Goal: Task Accomplishment & Management: Manage account settings

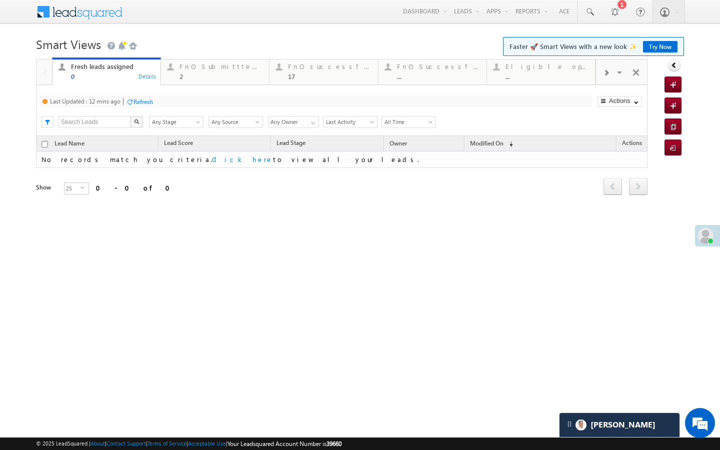
scroll to position [4733, 0]
click at [149, 106] on div "Refresh" at bounding box center [139, 102] width 27 height 10
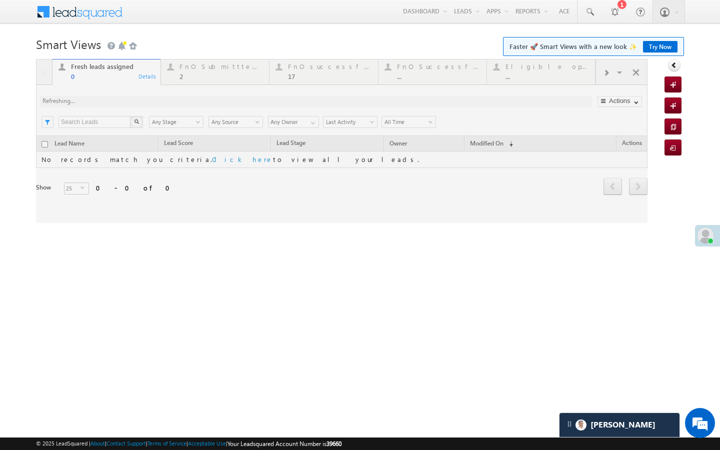
click at [231, 79] on div at bounding box center [342, 141] width 612 height 164
click at [182, 83] on div at bounding box center [342, 141] width 612 height 164
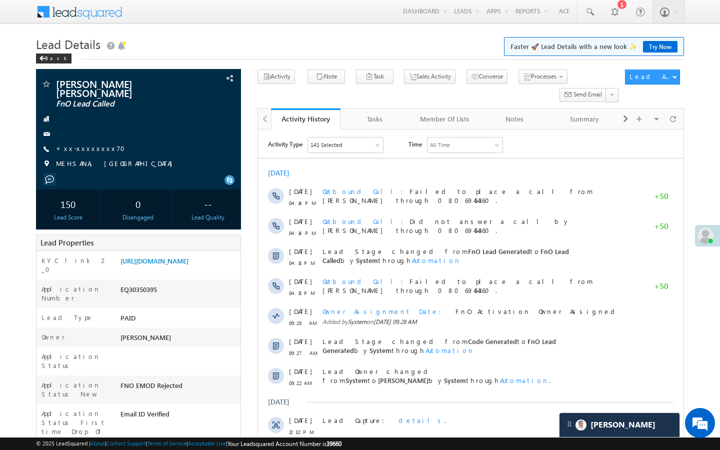
scroll to position [4968, 0]
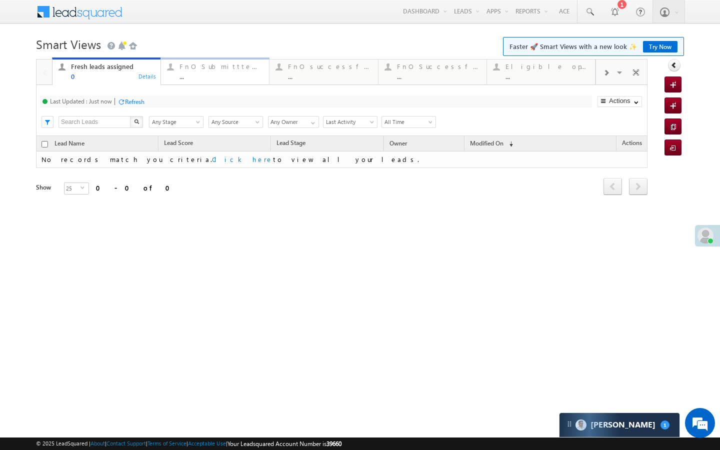
click at [262, 64] on div "FnO Submittted Leads" at bounding box center [222, 67] width 84 height 8
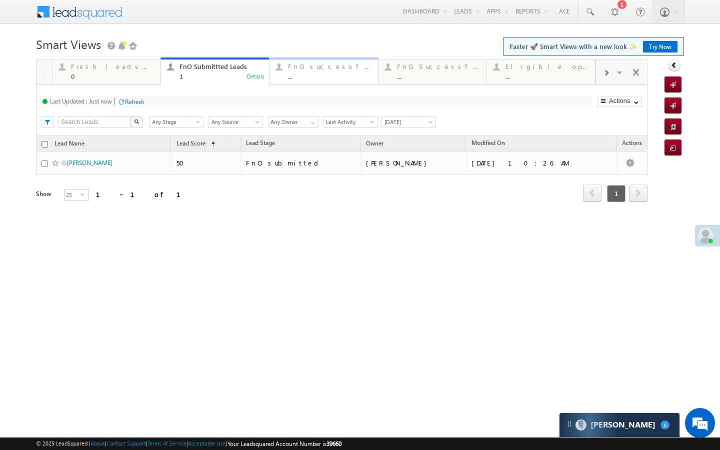
click at [303, 81] on link "FnO successful today Leads ... Details" at bounding box center [323, 71] width 109 height 27
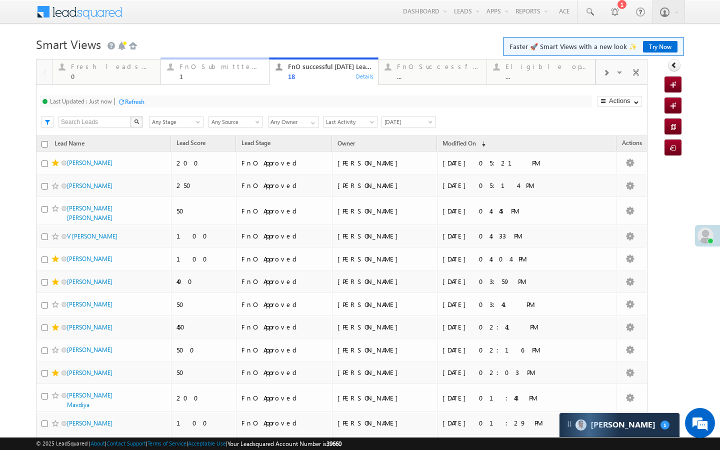
click at [249, 78] on div "1" at bounding box center [222, 77] width 84 height 8
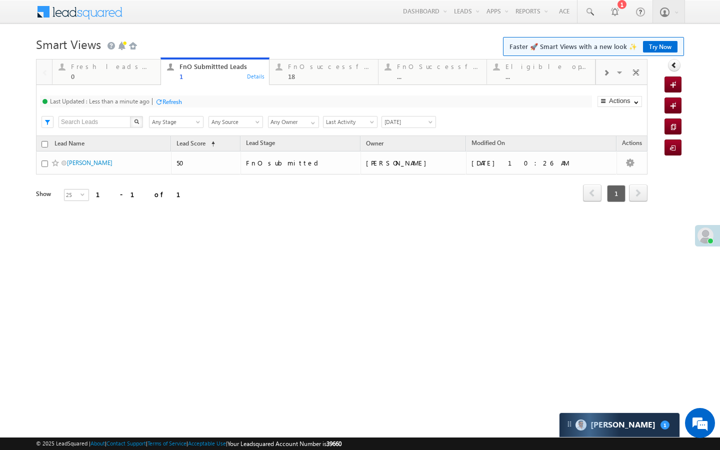
click at [606, 70] on span at bounding box center [606, 73] width 6 height 8
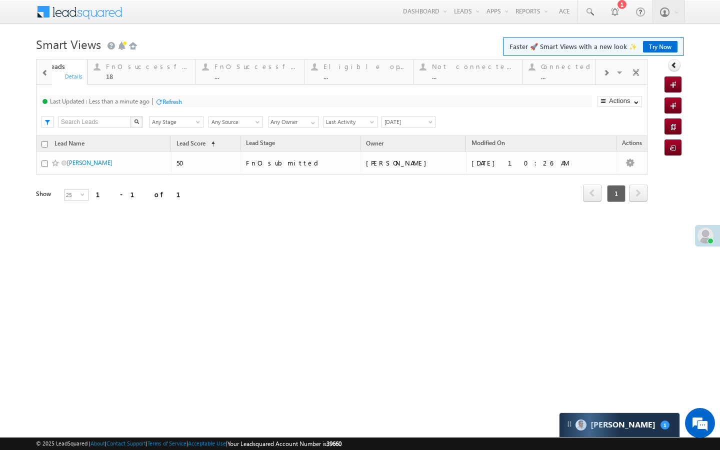
click at [606, 70] on span at bounding box center [606, 73] width 6 height 8
click at [606, 70] on div "Visible Tabs Fresh leads assigned Default FnO Submittted Leads Default FnO succ…" at bounding box center [622, 72] width 52 height 24
click at [567, 69] on div "Today's rejected leads" at bounding box center [548, 67] width 83 height 8
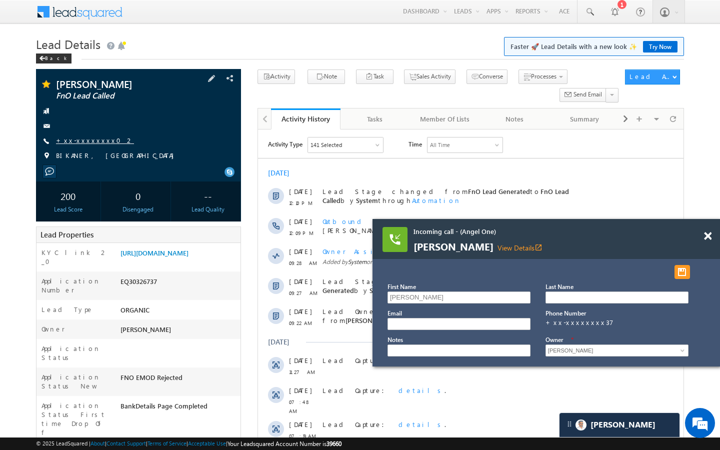
scroll to position [5194, 0]
click at [77, 137] on link "+xx-xxxxxxxx02" at bounding box center [95, 140] width 78 height 9
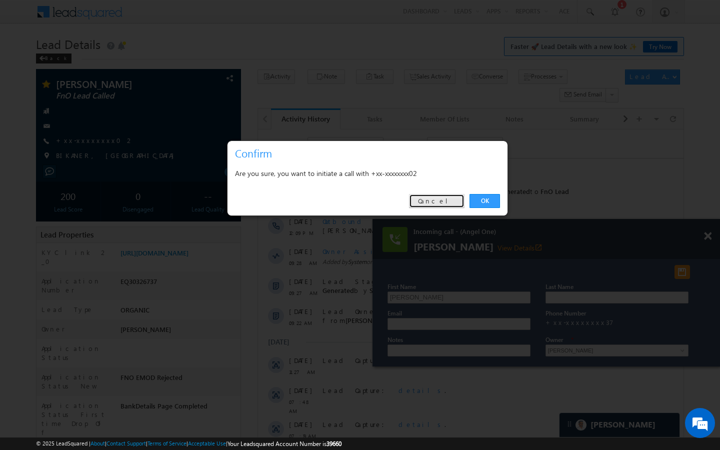
click at [446, 195] on link "Cancel" at bounding box center [437, 201] width 56 height 14
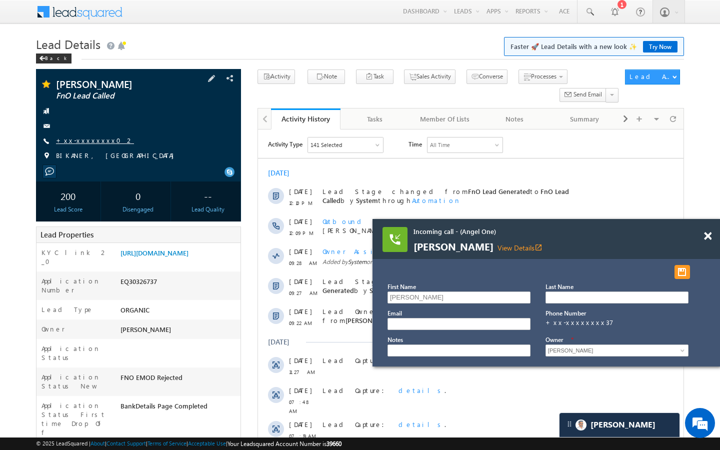
click at [72, 139] on link "+xx-xxxxxxxx02" at bounding box center [95, 140] width 78 height 9
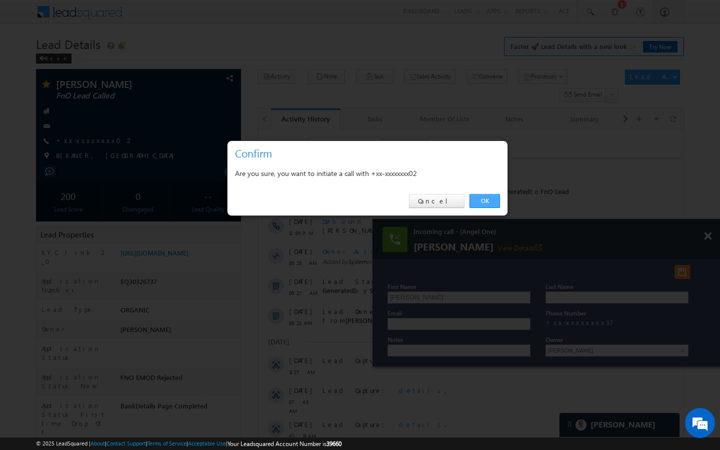
click at [490, 206] on link "OK" at bounding box center [485, 201] width 31 height 14
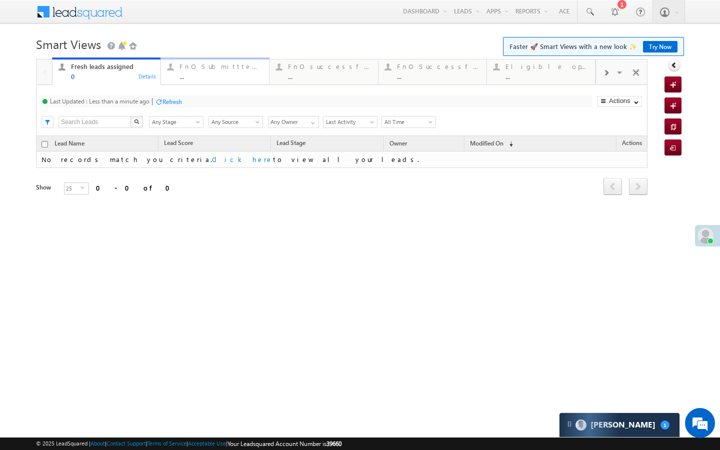
click at [211, 78] on div "..." at bounding box center [222, 77] width 84 height 8
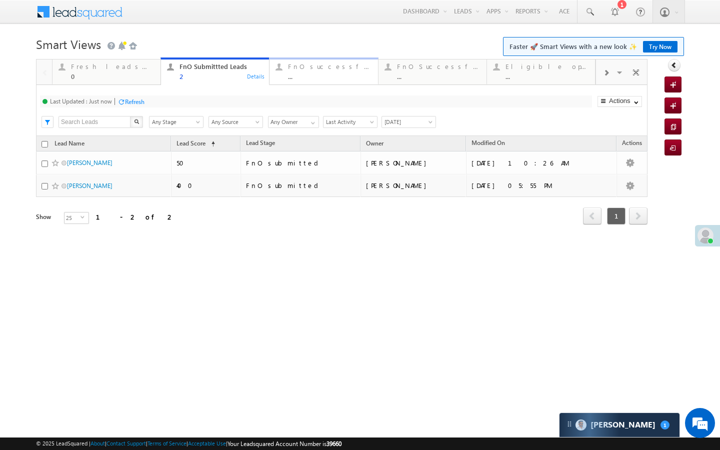
click at [292, 69] on div "FnO successful today Leads" at bounding box center [330, 67] width 84 height 8
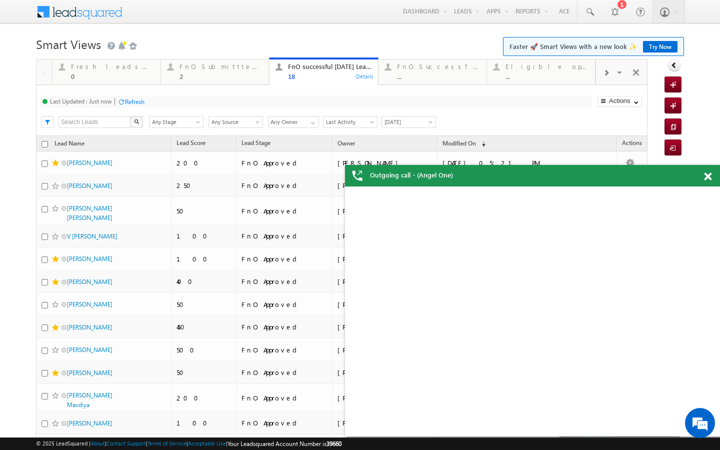
click at [453, 85] on div "Fresh leads assigned 0 Details FnO Submittted Leads 2 Details FnO successful to…" at bounding box center [324, 71] width 544 height 28
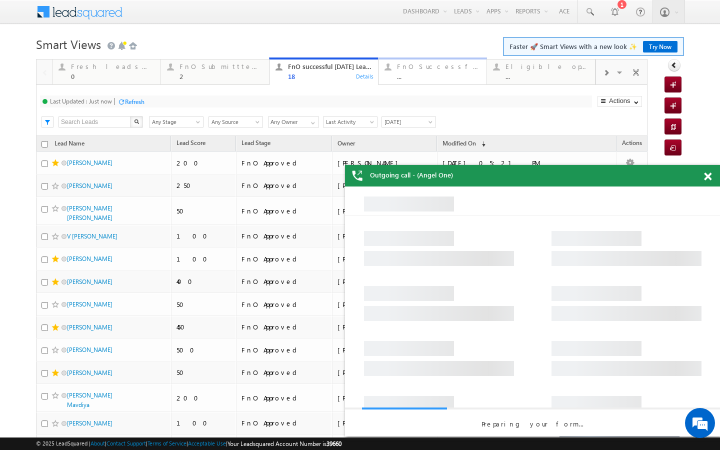
click at [456, 77] on div "..." at bounding box center [439, 77] width 84 height 8
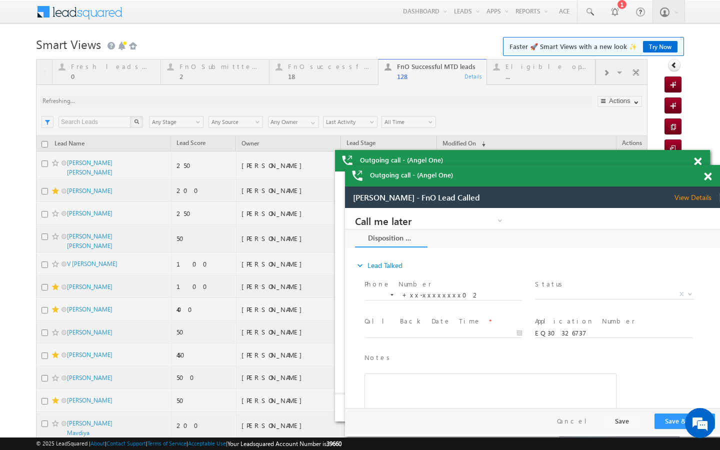
click at [230, 82] on div at bounding box center [342, 435] width 612 height 752
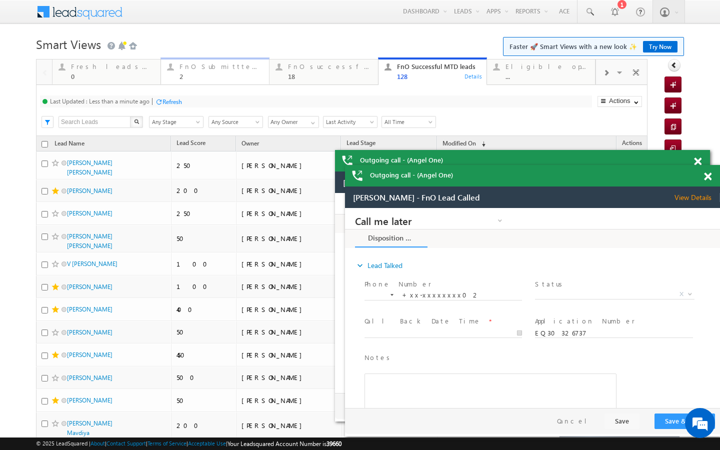
click at [229, 79] on div "2" at bounding box center [222, 77] width 84 height 8
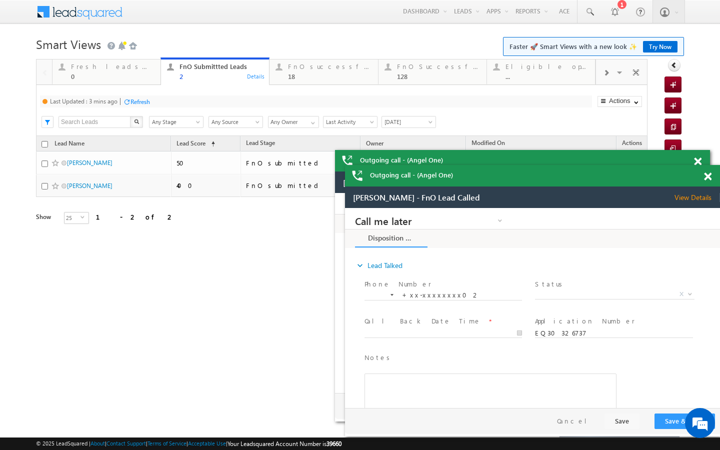
click at [156, 100] on div "Last Updated : 3 mins ago Refresh Refreshing..." at bounding box center [316, 102] width 552 height 12
click at [143, 100] on div "Refresh" at bounding box center [141, 102] width 20 height 8
drag, startPoint x: 303, startPoint y: 75, endPoint x: 226, endPoint y: 93, distance: 78.5
click at [303, 75] on div "18" at bounding box center [330, 77] width 84 height 8
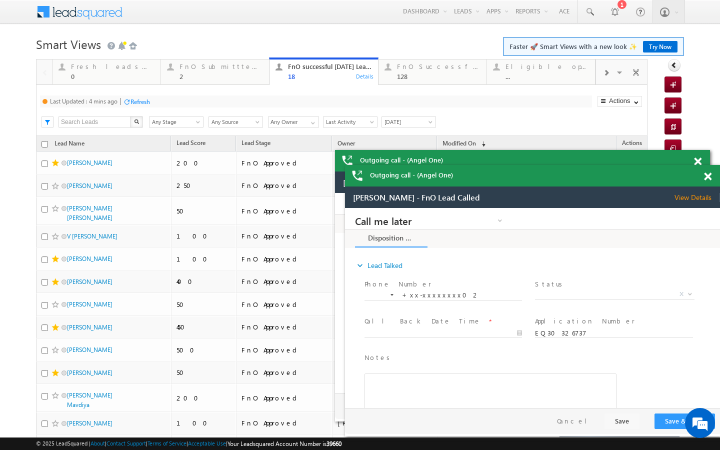
click at [142, 102] on div "Refresh" at bounding box center [141, 102] width 20 height 8
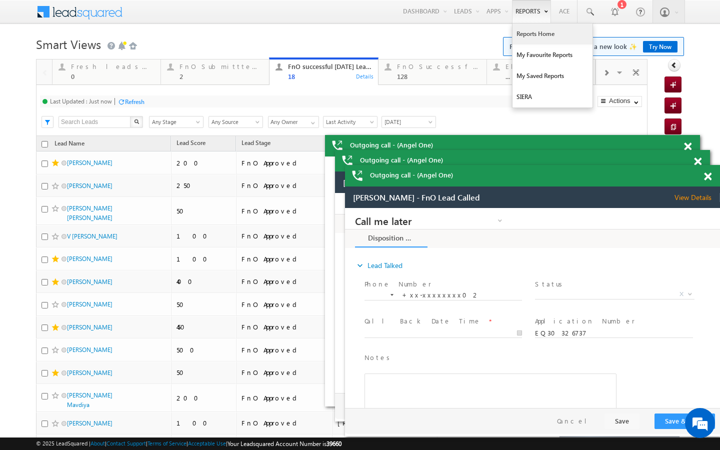
click at [524, 32] on link "Reports Home" at bounding box center [553, 34] width 80 height 21
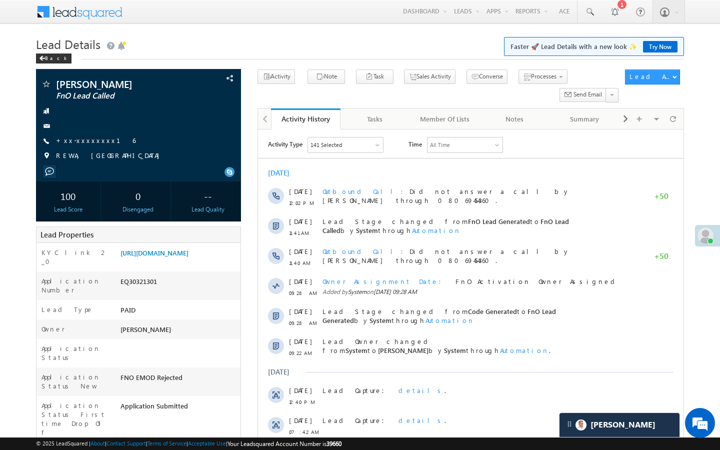
scroll to position [4733, 0]
click at [96, 144] on link "+xx-xxxxxxxx16" at bounding box center [96, 140] width 80 height 9
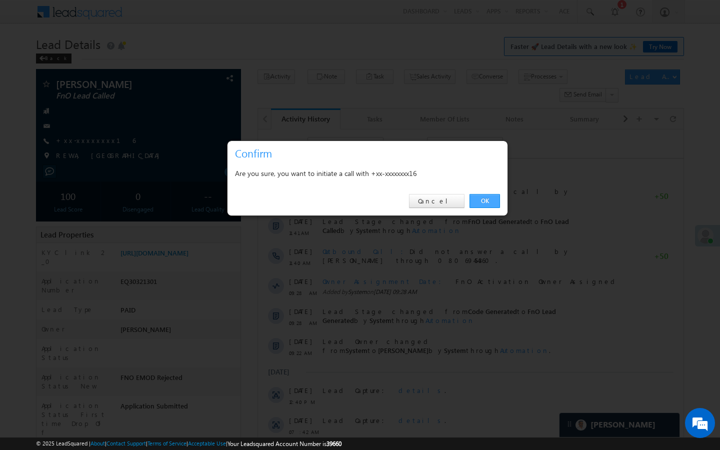
click at [491, 200] on link "OK" at bounding box center [485, 201] width 31 height 14
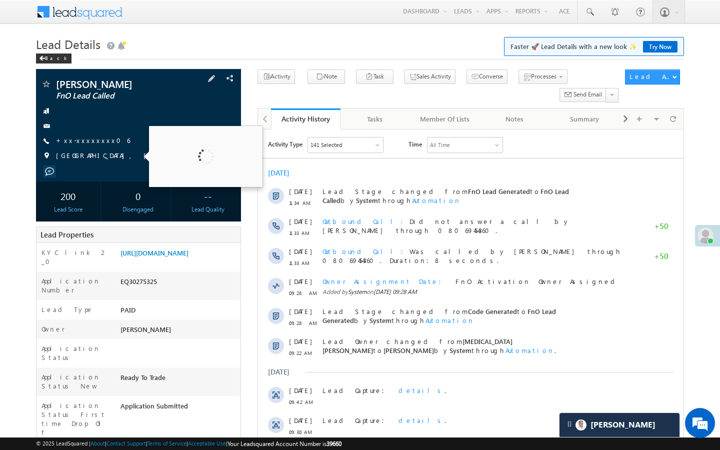
click at [84, 135] on div "[PERSON_NAME] FnO Lead Called +xx-xxxxxxxx06" at bounding box center [138, 122] width 195 height 87
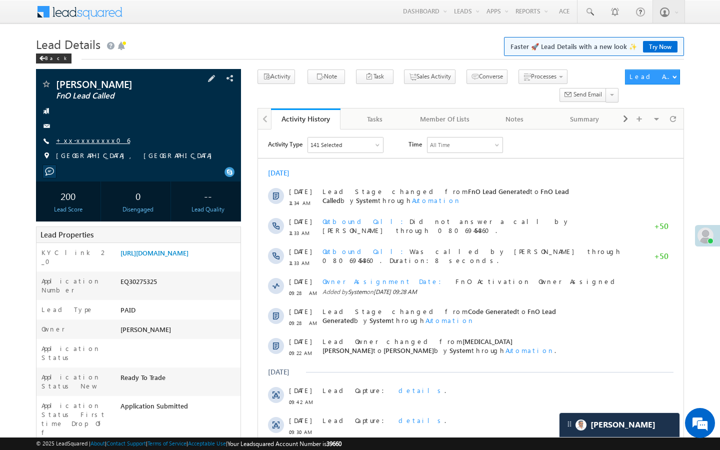
click at [84, 138] on link "+xx-xxxxxxxx06" at bounding box center [93, 140] width 74 height 9
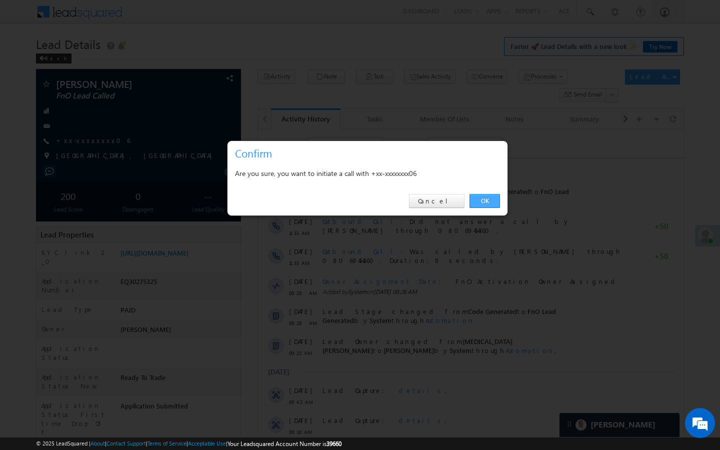
click at [488, 203] on link "OK" at bounding box center [485, 201] width 31 height 14
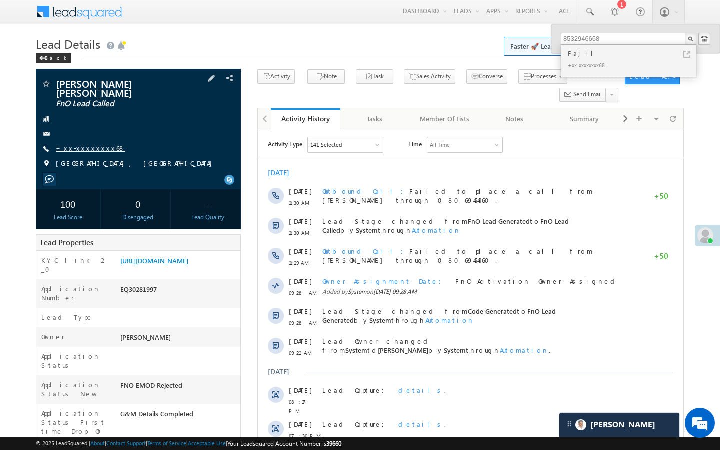
scroll to position [4968, 0]
click at [83, 144] on link "+xx-xxxxxxxx68" at bounding box center [91, 148] width 70 height 9
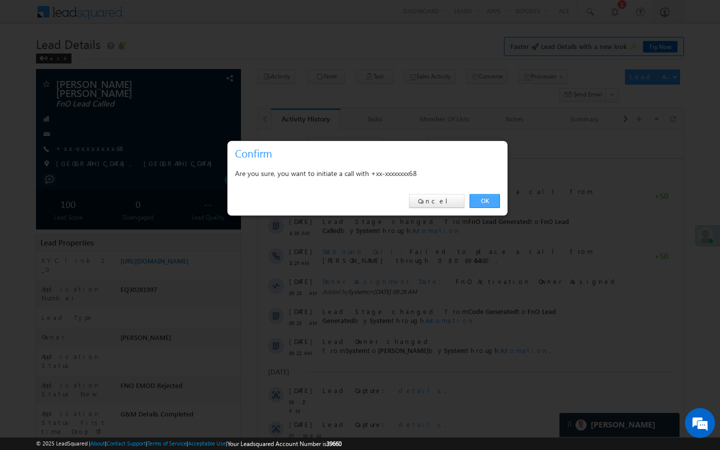
click at [477, 203] on link "OK" at bounding box center [485, 201] width 31 height 14
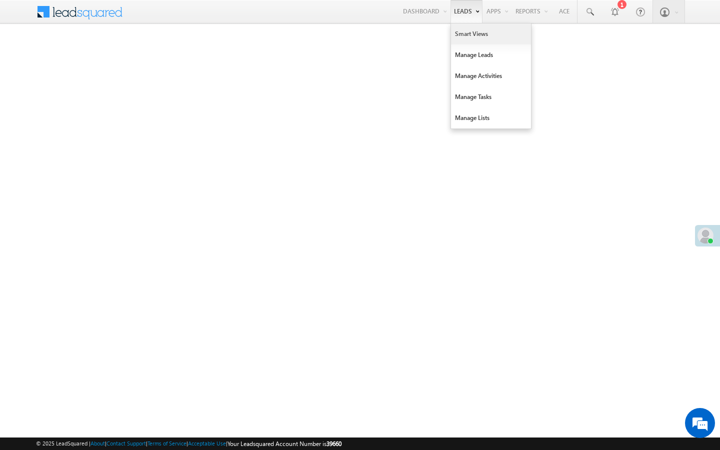
click at [457, 42] on link "Smart Views" at bounding box center [491, 34] width 80 height 21
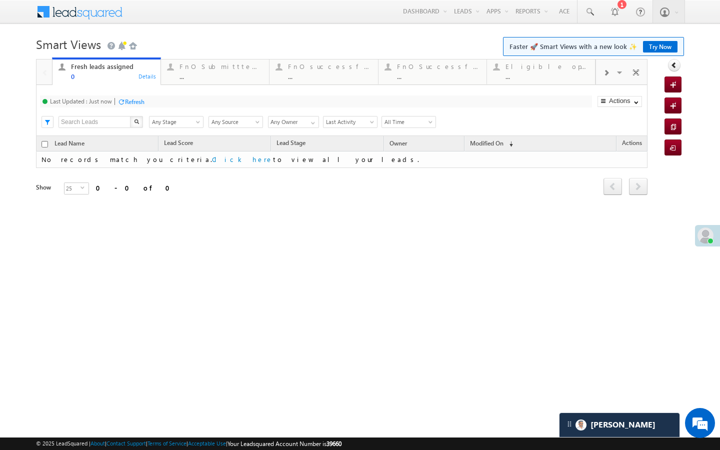
click at [215, 85] on div "Last Updated : Just now Refresh Refreshing... Search X Lead Stage Any Stage Any…" at bounding box center [342, 110] width 612 height 51
click at [216, 82] on link "FnO Submittted Leads ... Details" at bounding box center [215, 71] width 109 height 27
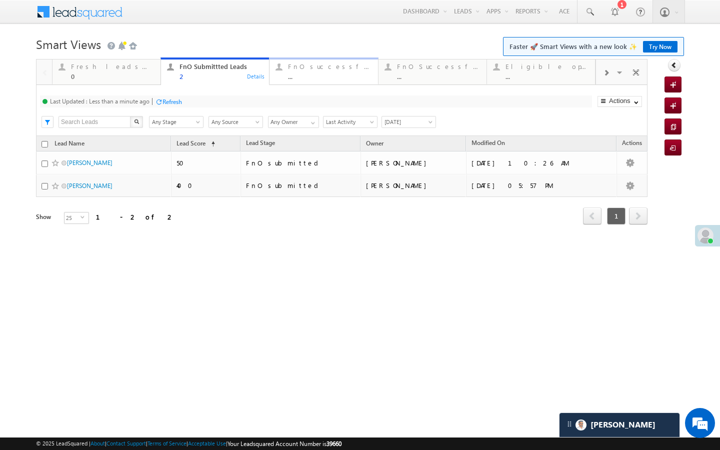
click at [314, 75] on div "..." at bounding box center [330, 77] width 84 height 8
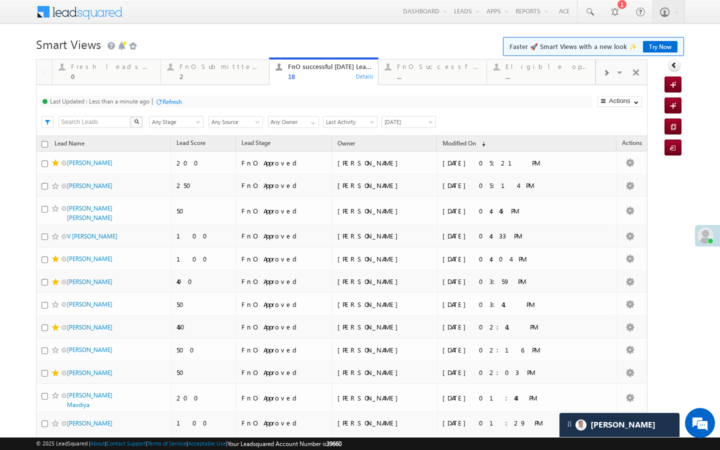
click at [218, 96] on div "Last Updated : Less than a minute ago Refresh Refreshing..." at bounding box center [316, 102] width 552 height 12
click at [220, 87] on div "Last Updated : Less than a minute ago Refresh Refreshing... Search X Lead Stage…" at bounding box center [342, 110] width 612 height 51
drag, startPoint x: 220, startPoint y: 83, endPoint x: 172, endPoint y: 111, distance: 56.0
click at [220, 83] on link "FnO Submittted Leads 2 Details" at bounding box center [215, 71] width 109 height 27
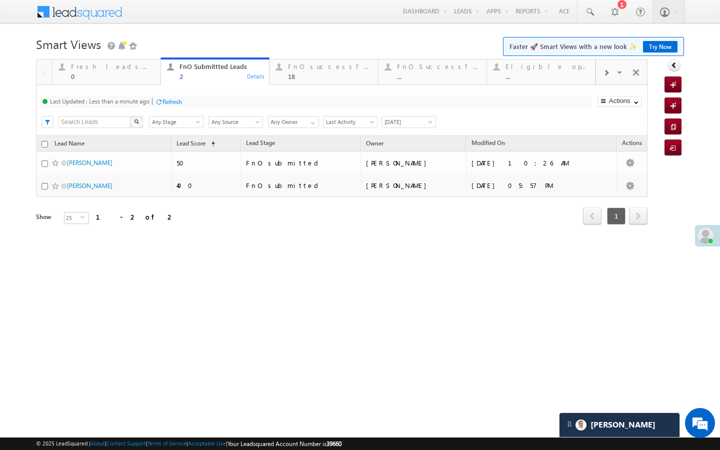
click at [179, 95] on div "Last Updated : Less than a minute ago Refresh Refreshing... Search X Lead Stage…" at bounding box center [342, 110] width 612 height 51
click at [174, 102] on div "Refresh" at bounding box center [173, 102] width 20 height 8
click at [320, 65] on div "FnO successful today Leads" at bounding box center [330, 67] width 84 height 8
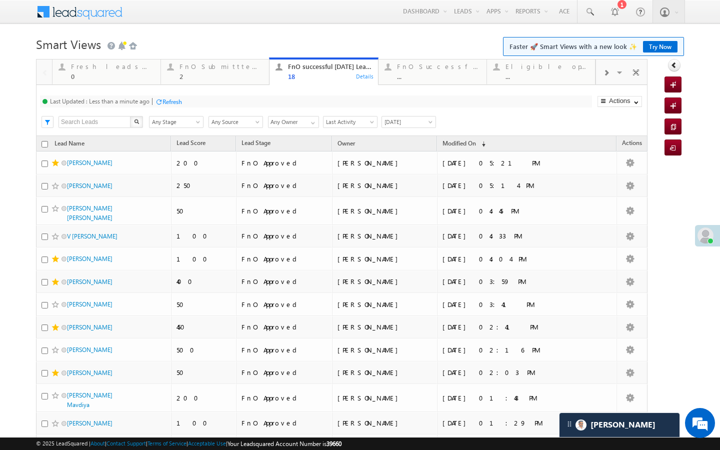
click at [176, 100] on div "Refresh" at bounding box center [173, 102] width 20 height 8
click at [232, 79] on div "2" at bounding box center [222, 77] width 84 height 8
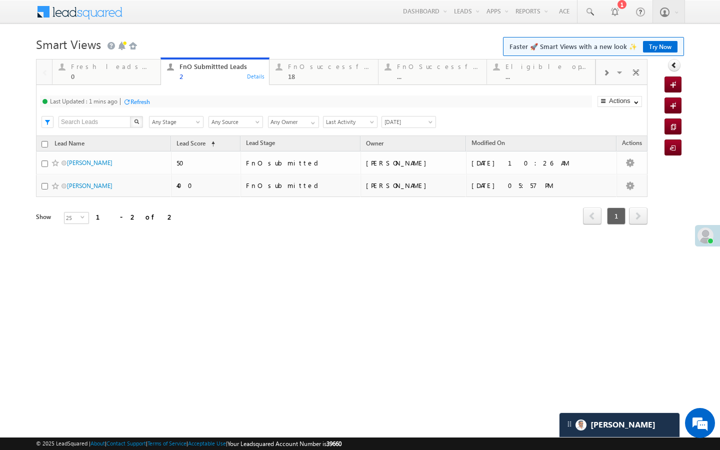
click at [134, 99] on div "Refresh" at bounding box center [141, 102] width 20 height 8
click at [307, 77] on div "18" at bounding box center [330, 77] width 84 height 8
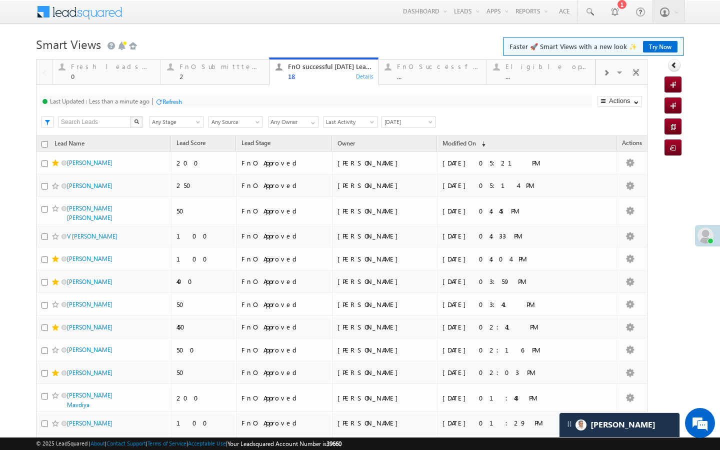
click at [161, 100] on div at bounding box center [159, 102] width 8 height 8
click at [215, 76] on div "2" at bounding box center [222, 77] width 84 height 8
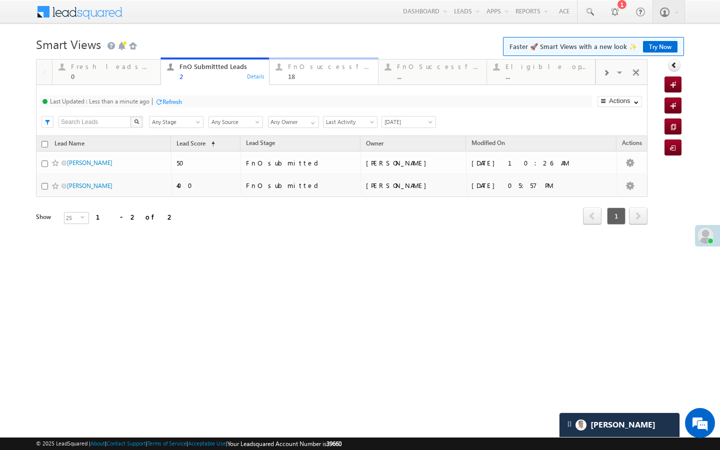
click at [299, 74] on div "18" at bounding box center [330, 77] width 84 height 8
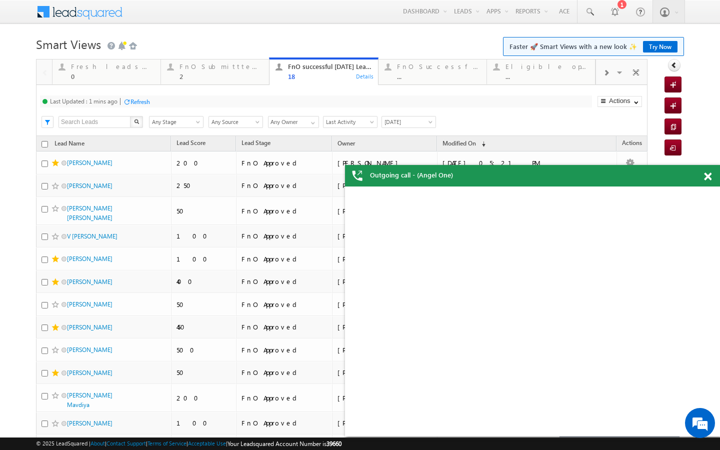
click at [141, 98] on div "Refresh" at bounding box center [141, 102] width 20 height 8
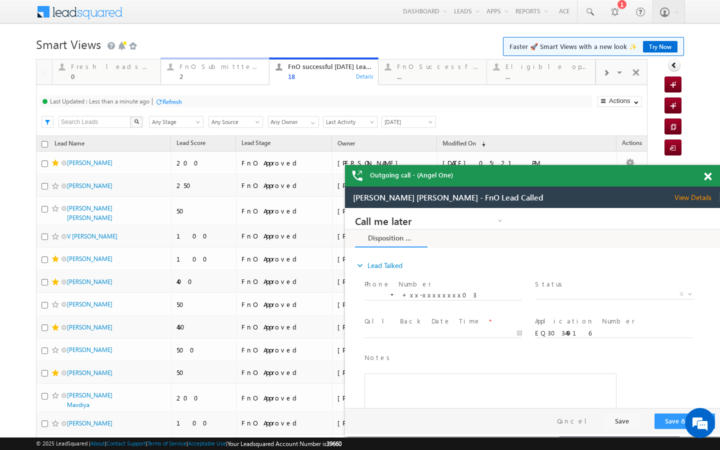
click at [226, 63] on div "FnO Submittted Leads" at bounding box center [222, 67] width 84 height 8
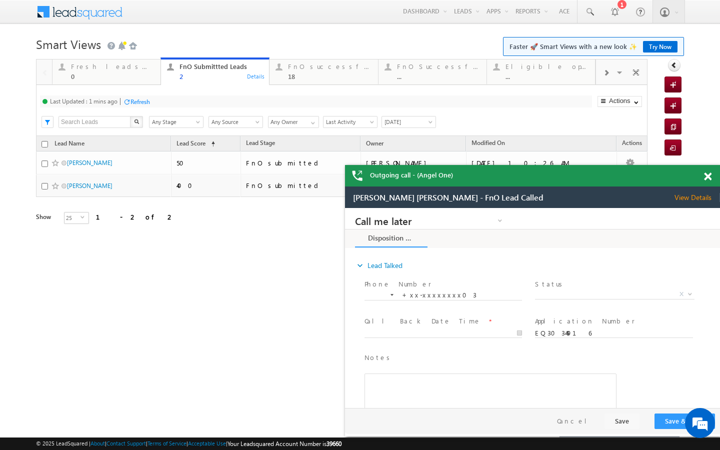
click at [148, 106] on div "Refresh" at bounding box center [136, 102] width 27 height 10
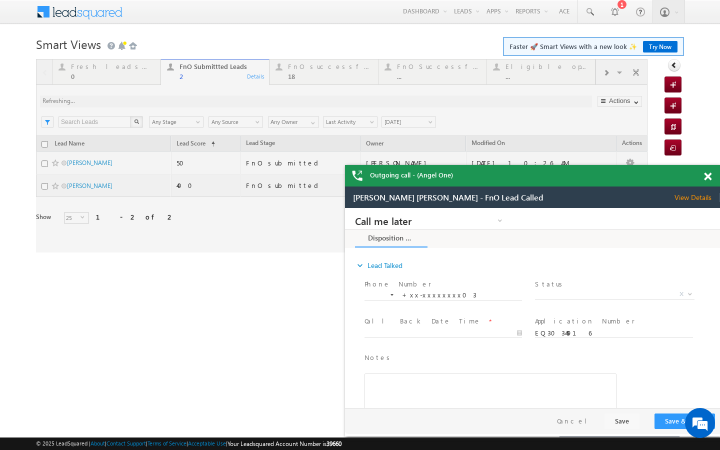
click at [300, 77] on div at bounding box center [342, 156] width 612 height 194
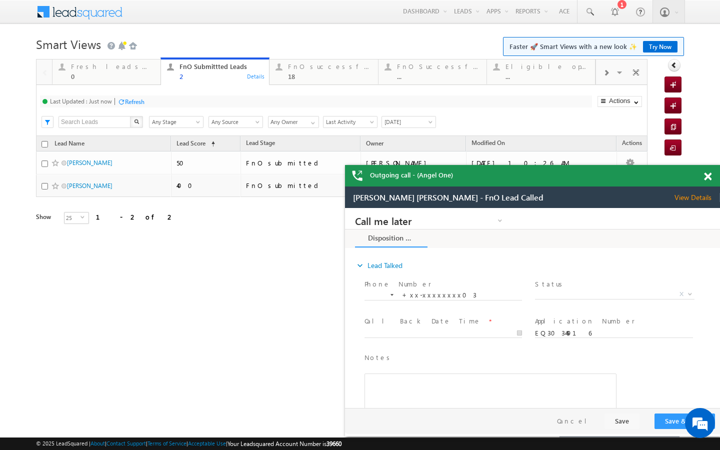
click at [300, 77] on div "18" at bounding box center [330, 77] width 84 height 8
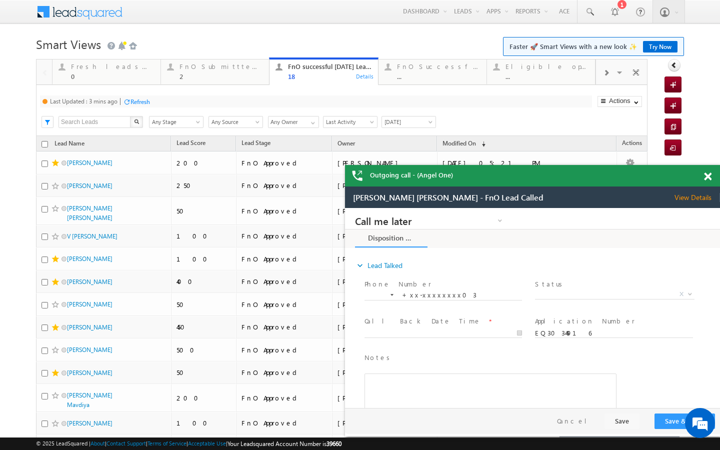
click at [143, 102] on div "Refresh" at bounding box center [141, 102] width 20 height 8
click at [403, 66] on div "FnO Successful MTD leads" at bounding box center [439, 67] width 84 height 8
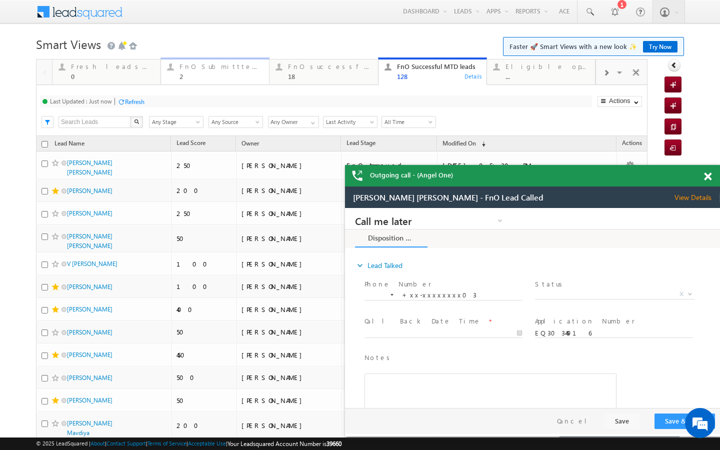
click at [219, 71] on div "FnO Submittted Leads 2" at bounding box center [222, 71] width 84 height 20
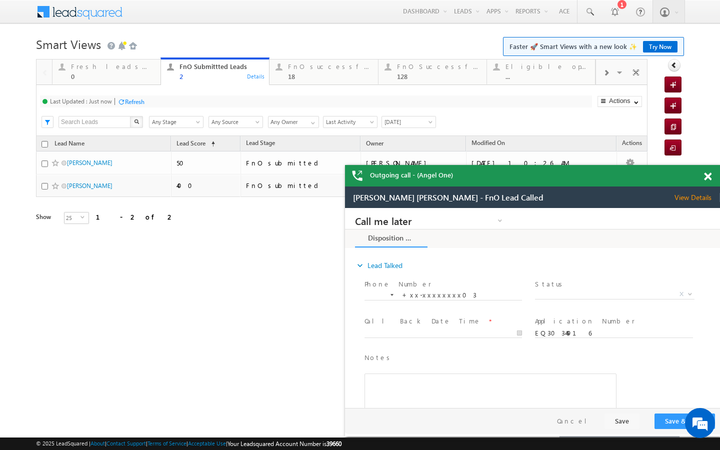
click at [141, 106] on div "Refresh" at bounding box center [131, 102] width 27 height 10
click at [311, 78] on div "18" at bounding box center [330, 77] width 84 height 8
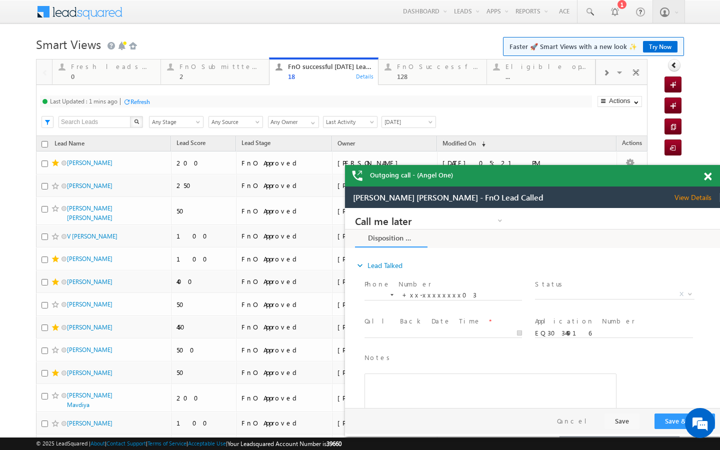
click at [144, 104] on div "Refresh" at bounding box center [141, 102] width 20 height 8
click at [216, 75] on div "2" at bounding box center [222, 77] width 84 height 8
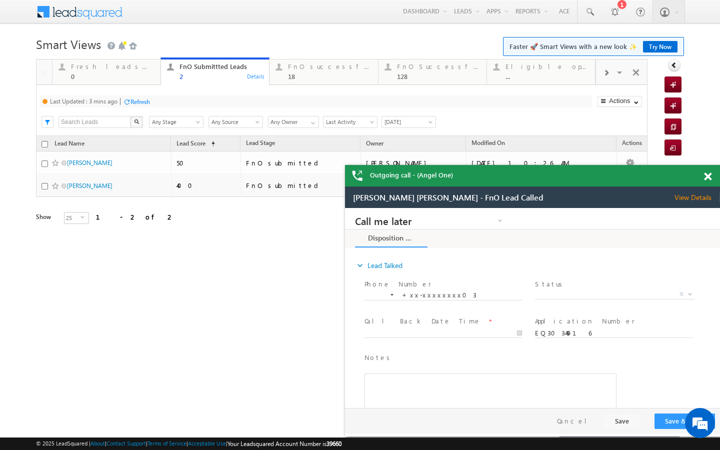
click at [145, 99] on div "Refresh" at bounding box center [141, 102] width 20 height 8
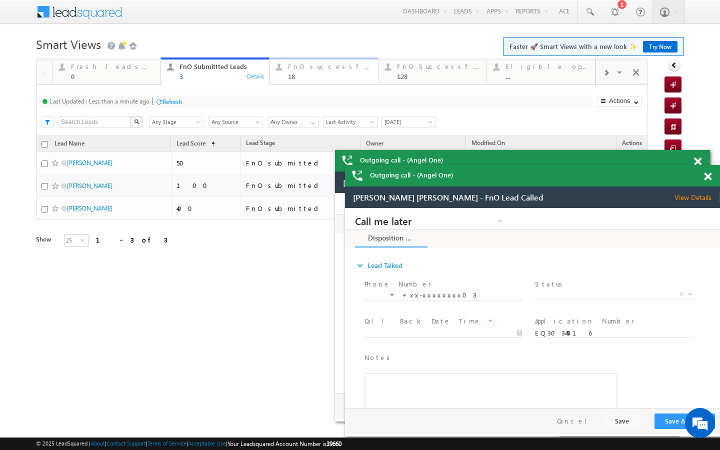
click at [303, 76] on div "18" at bounding box center [330, 77] width 84 height 8
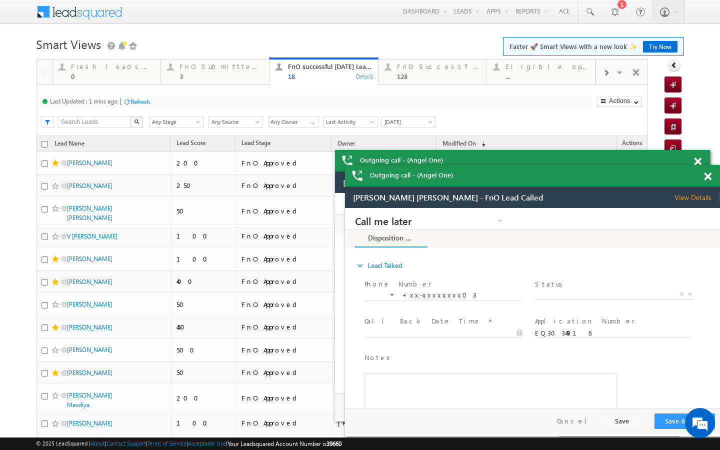
click at [144, 100] on div "Refresh" at bounding box center [141, 102] width 20 height 8
click at [208, 88] on div "Last Updated : Just now Refresh Refreshing... Search X Lead Stage Any Stage Any…" at bounding box center [342, 110] width 612 height 51
click at [208, 76] on div "3" at bounding box center [222, 77] width 84 height 8
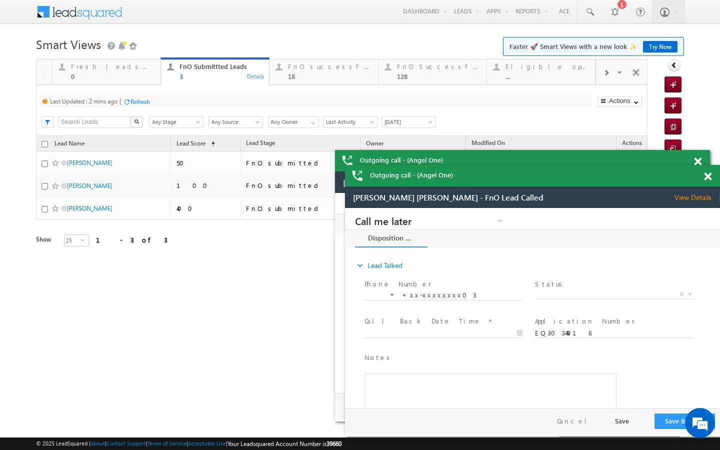
click at [137, 101] on div "Refresh" at bounding box center [141, 102] width 20 height 8
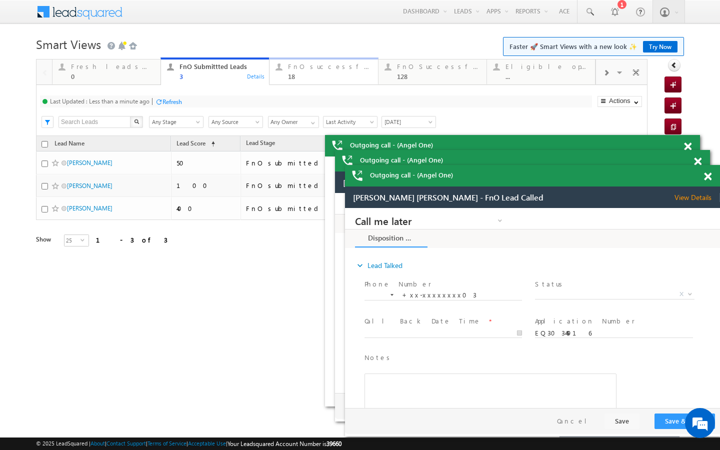
click at [295, 73] on div "18" at bounding box center [330, 77] width 84 height 8
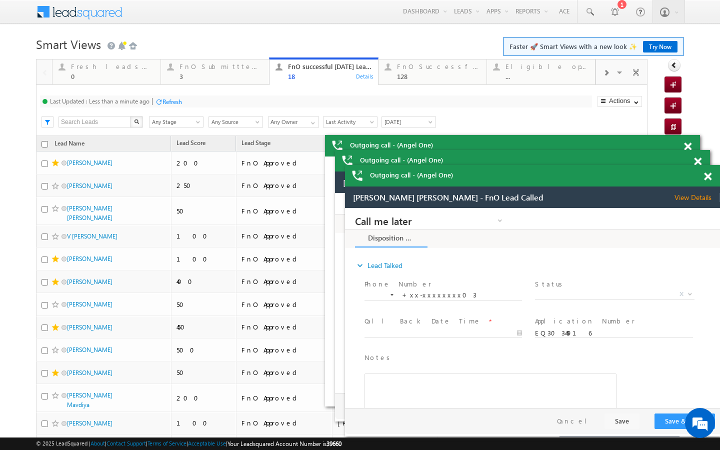
click at [170, 96] on div "Last Updated : Less than a minute ago Refresh Refreshing..." at bounding box center [316, 102] width 552 height 12
click at [169, 100] on div "Refresh" at bounding box center [173, 102] width 20 height 8
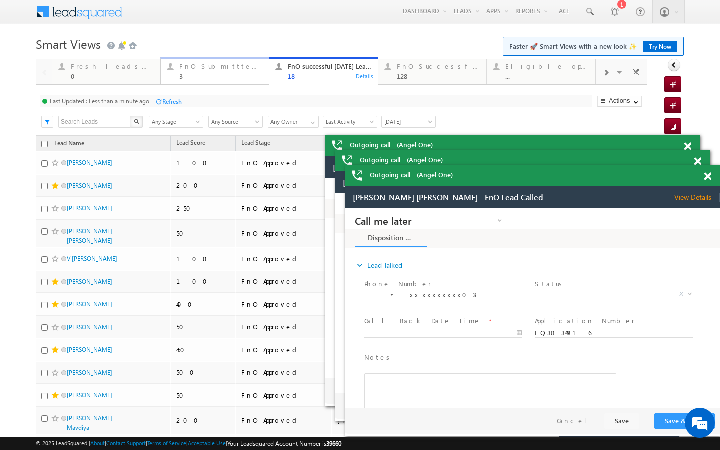
click at [234, 74] on div "3" at bounding box center [222, 77] width 84 height 8
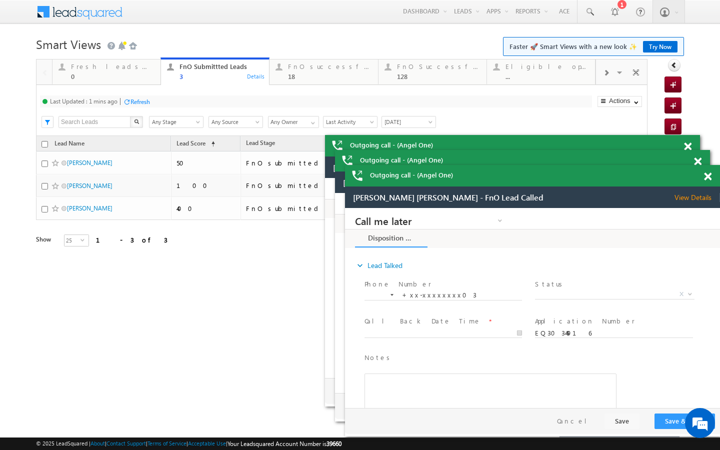
click at [142, 100] on div "Refresh" at bounding box center [141, 102] width 20 height 8
click at [294, 80] on div "18" at bounding box center [330, 77] width 84 height 8
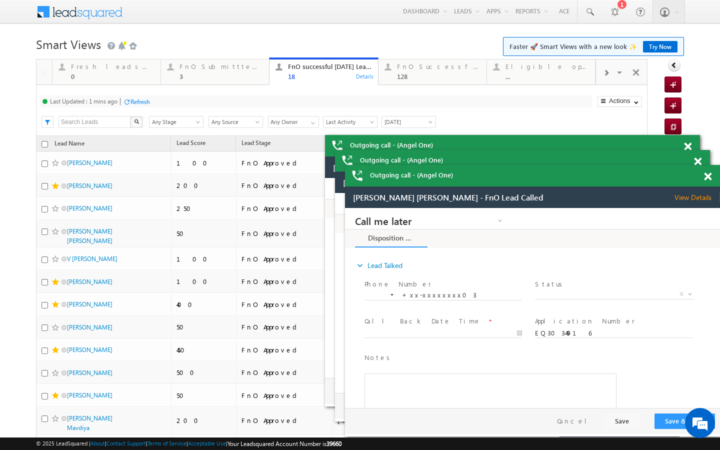
click at [141, 106] on div "Refresh" at bounding box center [136, 102] width 27 height 10
click at [243, 64] on div "FnO Submittted Leads" at bounding box center [222, 67] width 84 height 8
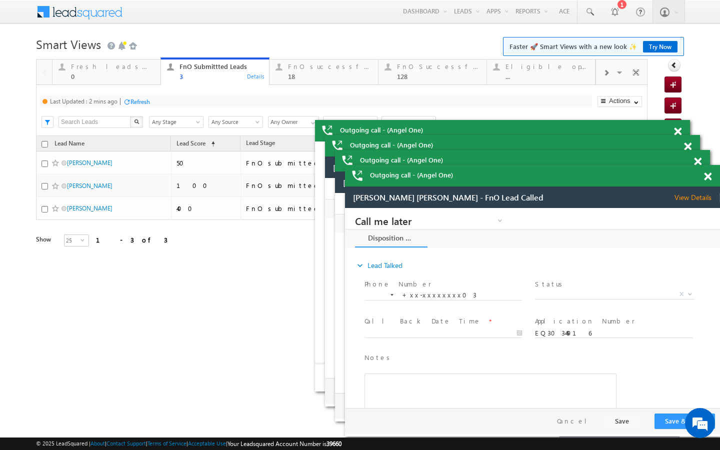
click at [139, 103] on div "Refresh" at bounding box center [141, 102] width 20 height 8
drag, startPoint x: 138, startPoint y: 84, endPoint x: 147, endPoint y: 96, distance: 15.0
click at [138, 84] on link "Fresh leads assigned 0 Details" at bounding box center [106, 71] width 109 height 27
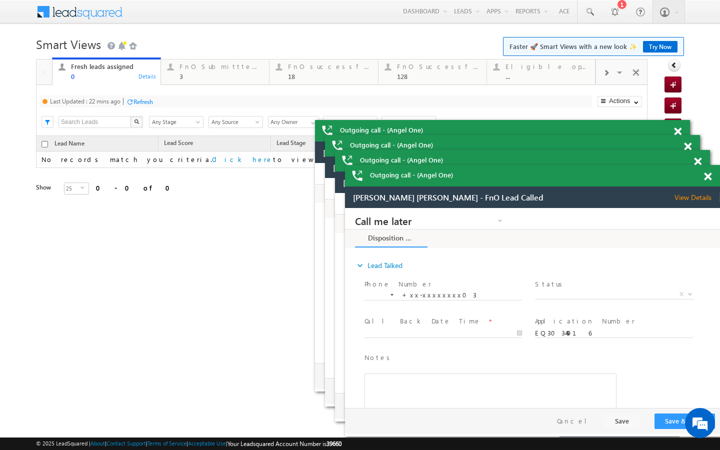
click at [144, 105] on div "Refresh" at bounding box center [144, 102] width 20 height 8
click at [233, 79] on div "3" at bounding box center [222, 77] width 84 height 8
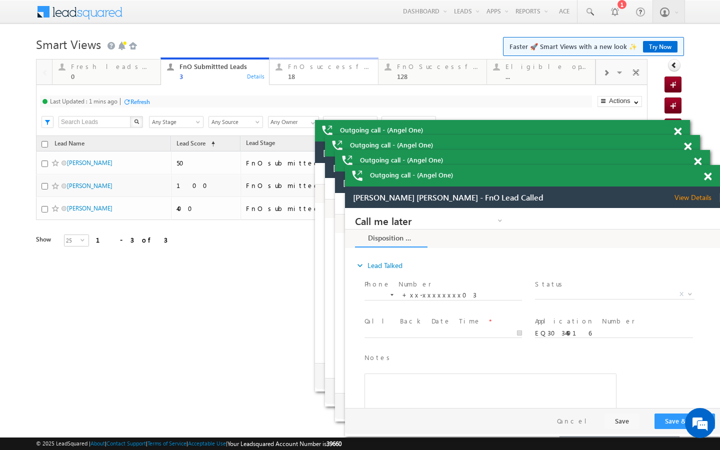
drag, startPoint x: 304, startPoint y: 70, endPoint x: 177, endPoint y: 96, distance: 130.1
click at [304, 70] on div "FnO successful today Leads" at bounding box center [330, 67] width 84 height 8
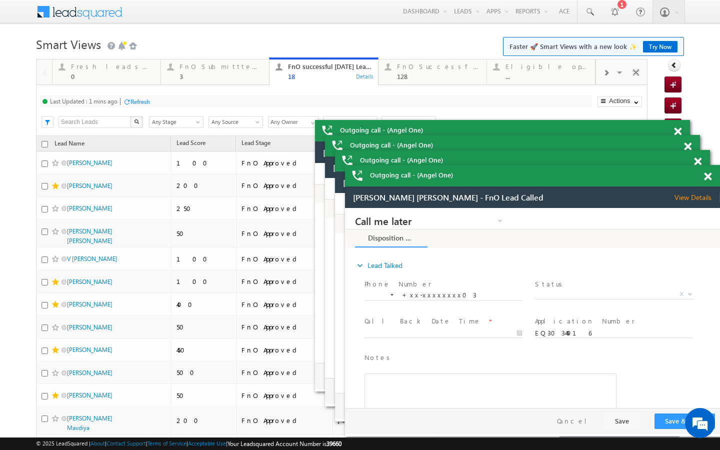
click at [131, 103] on div at bounding box center [127, 102] width 8 height 8
click at [210, 76] on div "3" at bounding box center [222, 77] width 84 height 8
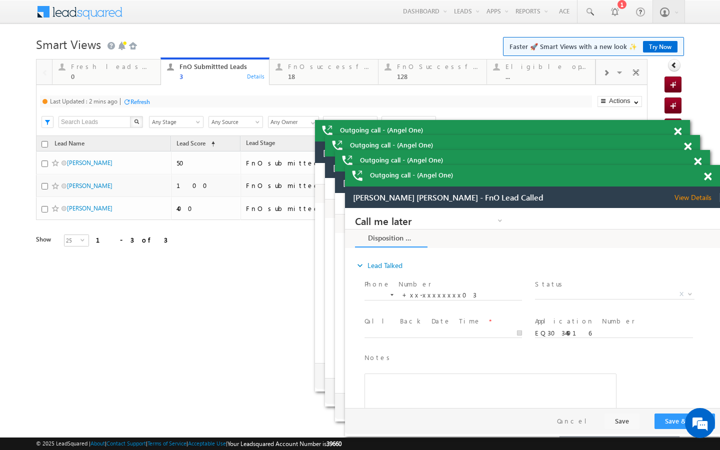
click at [148, 102] on div "Refresh" at bounding box center [141, 102] width 20 height 8
click at [278, 73] on div "FnO successful today Leads 18 Details" at bounding box center [324, 71] width 106 height 20
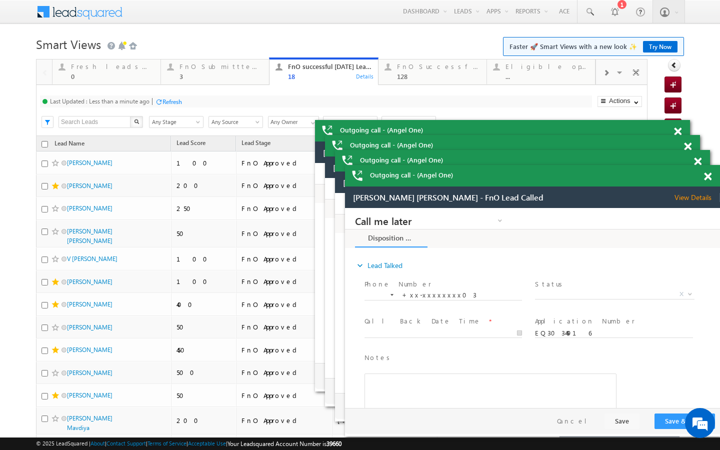
click at [160, 96] on div "Last Updated : Less than a minute ago Refresh Refreshing..." at bounding box center [316, 102] width 552 height 12
click at [249, 72] on div "FnO Submittted Leads 3" at bounding box center [222, 71] width 84 height 20
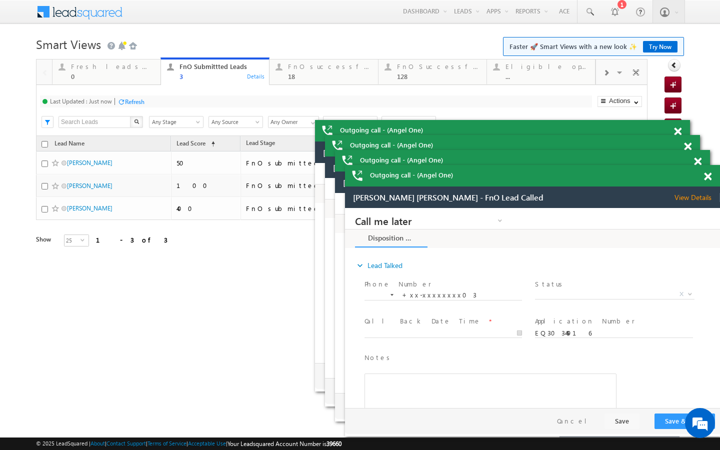
click at [140, 101] on div "Refresh" at bounding box center [135, 102] width 20 height 8
click at [169, 100] on div "Refresh" at bounding box center [173, 102] width 20 height 8
click at [291, 73] on div "18" at bounding box center [330, 77] width 84 height 8
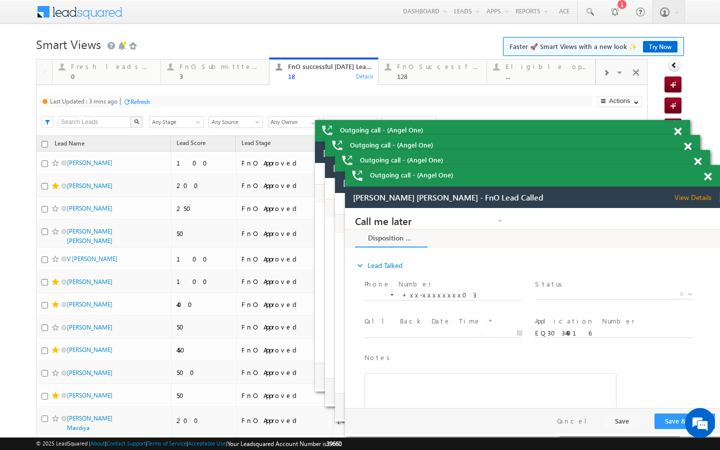
click at [138, 98] on div "Refresh" at bounding box center [141, 102] width 20 height 8
drag, startPoint x: 220, startPoint y: 69, endPoint x: 161, endPoint y: 98, distance: 66.2
click at [220, 69] on div "FnO Submittted Leads" at bounding box center [222, 67] width 84 height 8
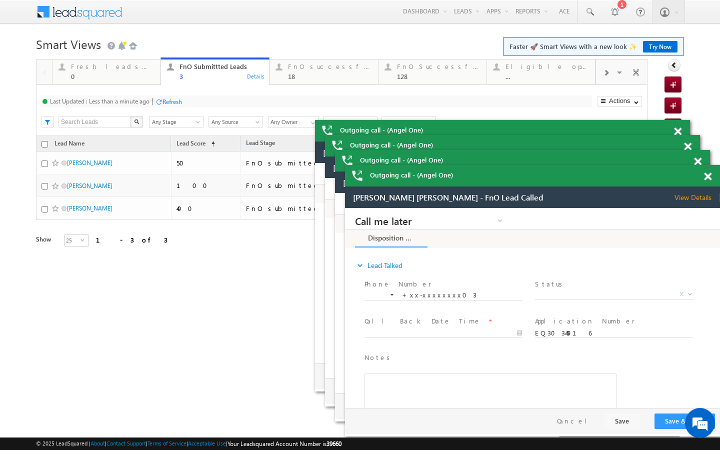
click at [157, 104] on div at bounding box center [159, 102] width 8 height 8
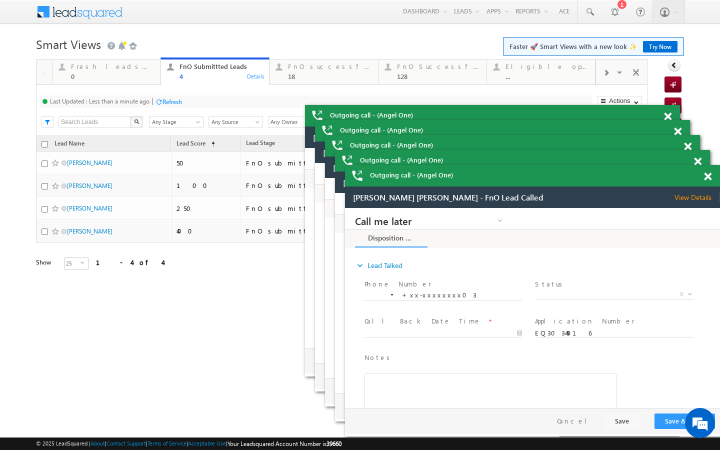
click at [176, 104] on div "Refresh" at bounding box center [173, 102] width 20 height 8
click at [171, 105] on div "Refresh" at bounding box center [173, 102] width 20 height 8
click at [318, 75] on div "18" at bounding box center [330, 77] width 84 height 8
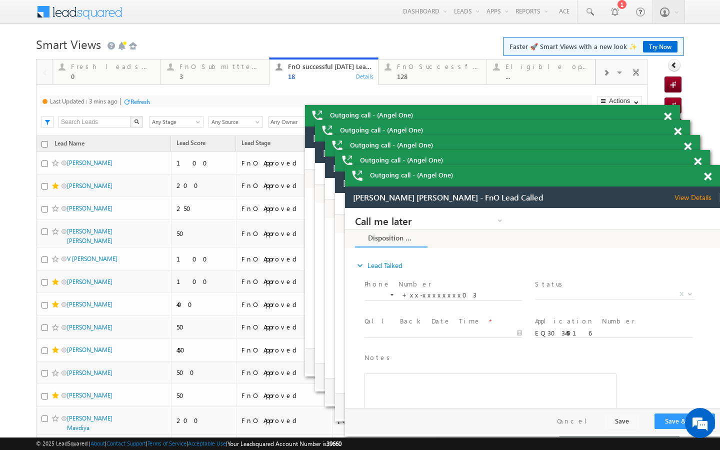
click at [142, 107] on div "Last Updated : 3 mins ago Refresh Refreshing..." at bounding box center [316, 102] width 552 height 12
click at [146, 102] on div "Refresh" at bounding box center [141, 102] width 20 height 8
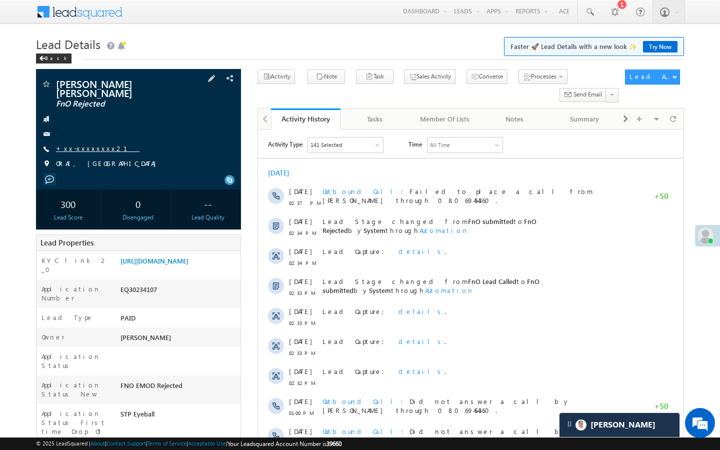
click at [66, 144] on link "+xx-xxxxxxxx21" at bounding box center [98, 148] width 84 height 9
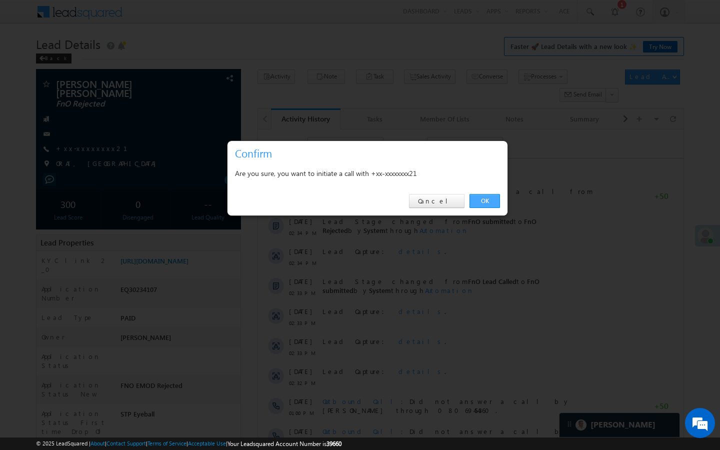
click at [492, 201] on link "OK" at bounding box center [485, 201] width 31 height 14
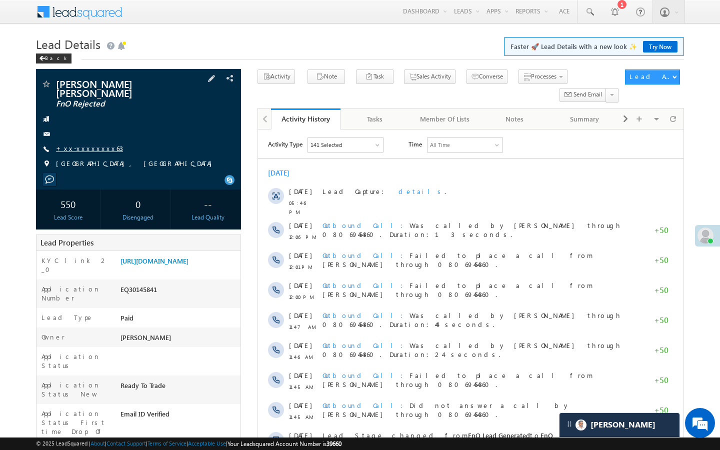
click at [86, 144] on link "+xx-xxxxxxxx63" at bounding box center [89, 148] width 67 height 9
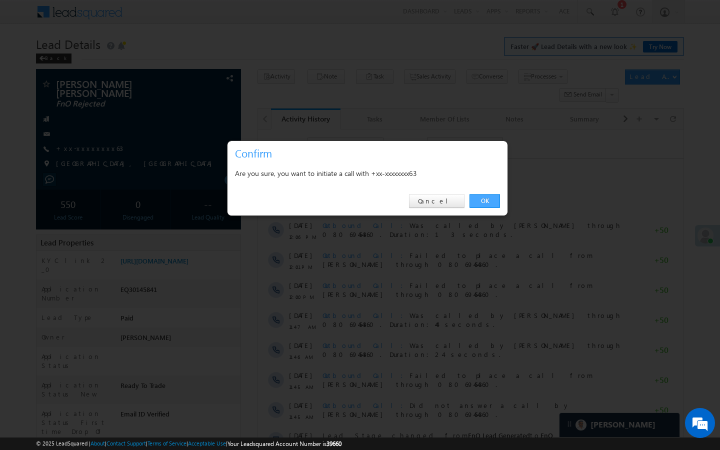
click at [495, 204] on link "OK" at bounding box center [485, 201] width 31 height 14
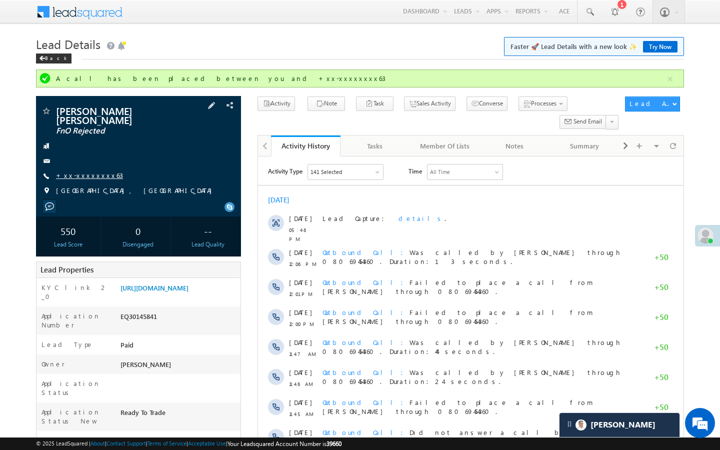
click at [93, 171] on link "+xx-xxxxxxxx63" at bounding box center [89, 175] width 67 height 9
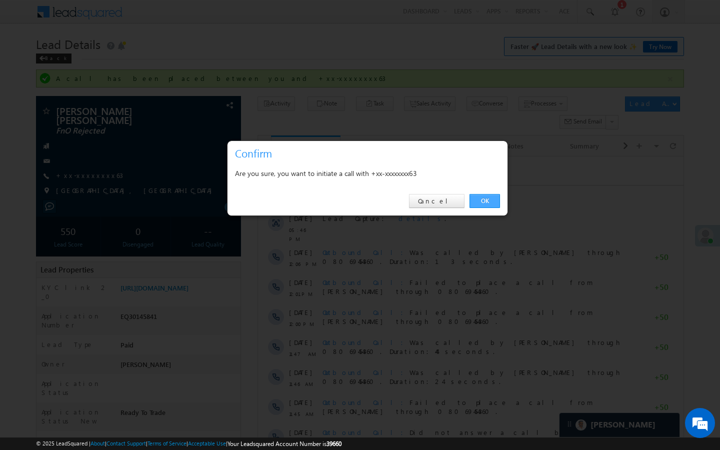
click at [488, 200] on link "OK" at bounding box center [485, 201] width 31 height 14
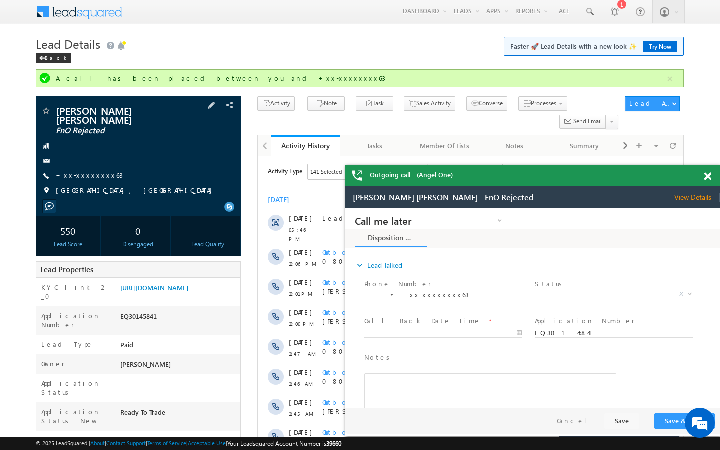
click at [52, 111] on div "[PERSON_NAME] [PERSON_NAME] FnO Rejected" at bounding box center [138, 111] width 195 height 10
click at [59, 111] on div at bounding box center [61, 110] width 5 height 3
click at [46, 112] on span at bounding box center [46, 112] width 10 height 10
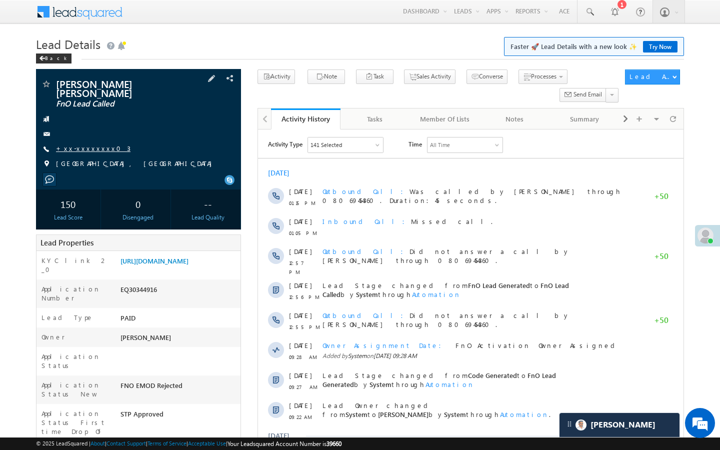
click at [80, 146] on link "+xx-xxxxxxxx03" at bounding box center [93, 148] width 75 height 9
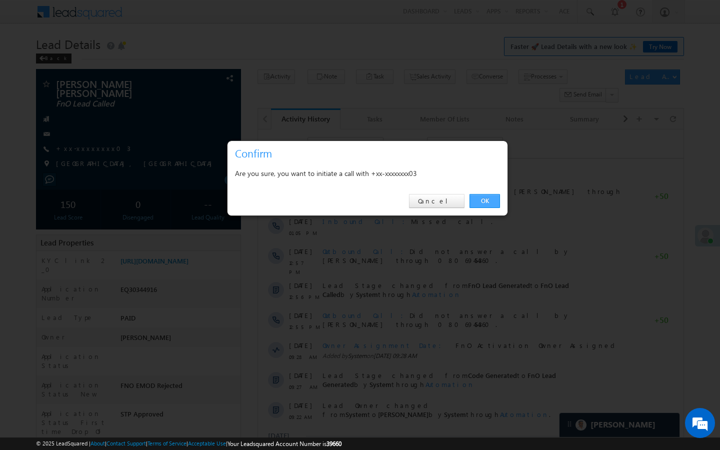
drag, startPoint x: 491, startPoint y: 201, endPoint x: 231, endPoint y: 16, distance: 319.1
click at [491, 201] on link "OK" at bounding box center [485, 201] width 31 height 14
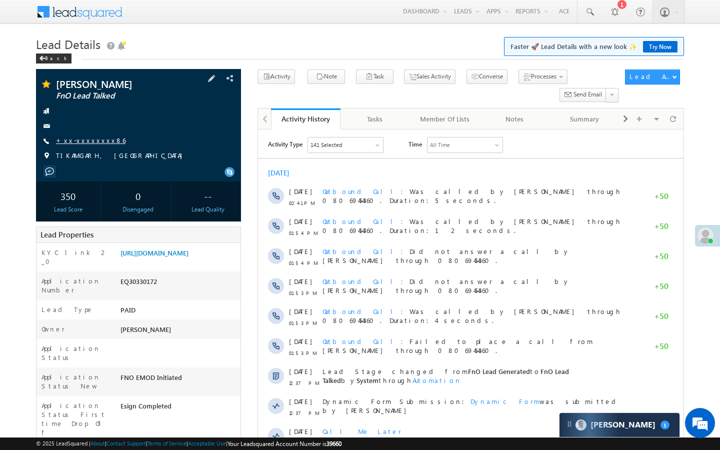
click at [94, 141] on link "+xx-xxxxxxxx86" at bounding box center [91, 140] width 70 height 9
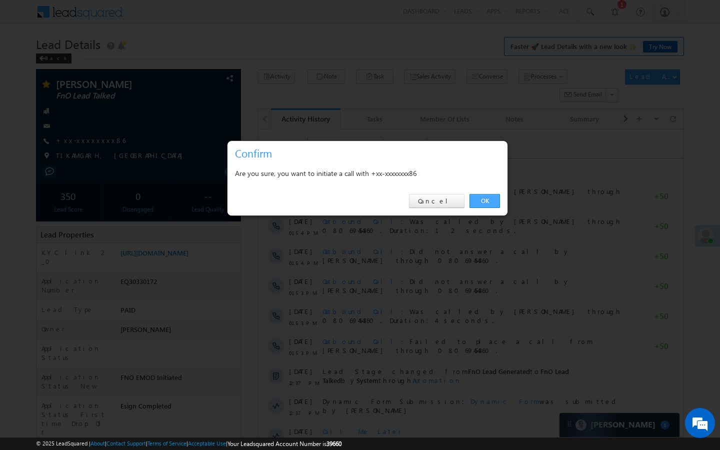
click at [474, 199] on link "OK" at bounding box center [485, 201] width 31 height 14
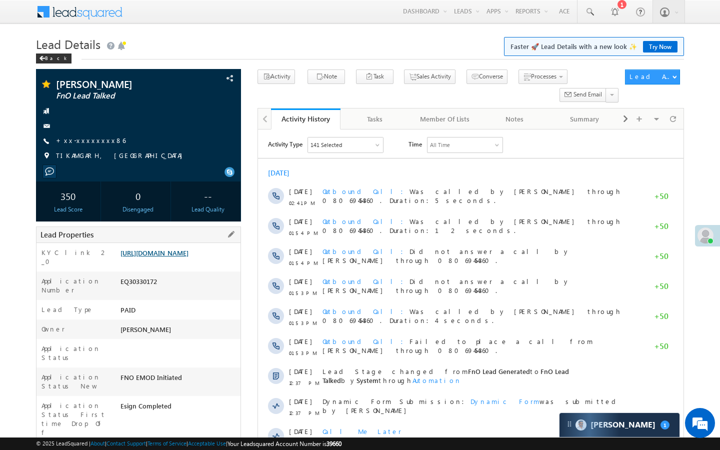
click at [174, 257] on link "https://angelbroking1-pk3em7sa.customui-test.leadsquared.com?leadId=392f8bcc-b6…" at bounding box center [155, 253] width 68 height 9
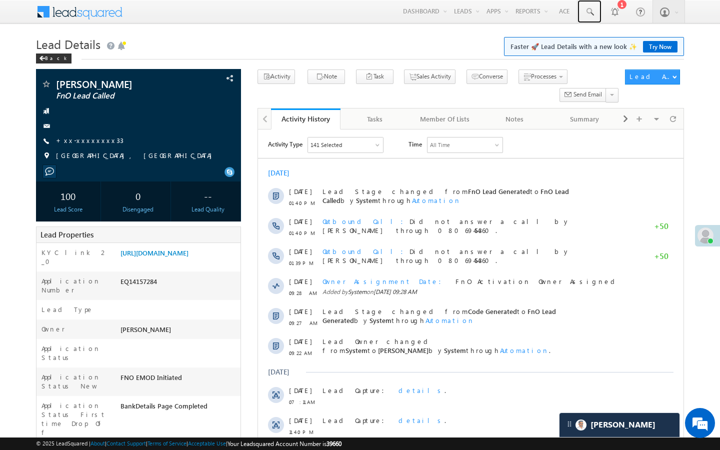
drag, startPoint x: 588, startPoint y: 11, endPoint x: 500, endPoint y: 296, distance: 298.0
click at [585, 22] on link at bounding box center [590, 11] width 24 height 23
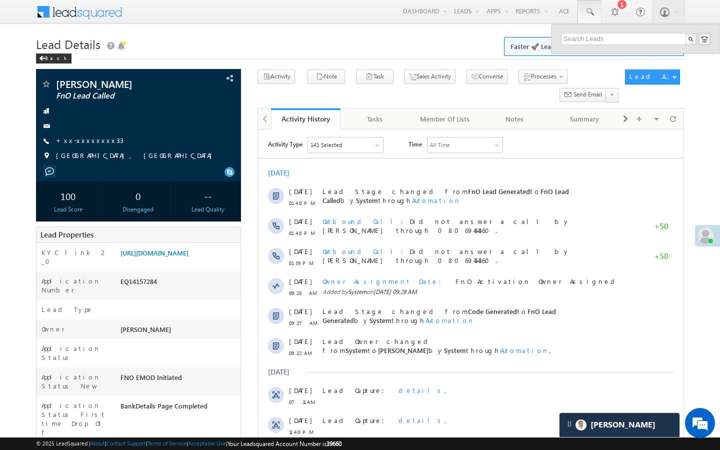
click at [578, 46] on div at bounding box center [636, 39] width 169 height 29
click at [581, 40] on input "text" at bounding box center [629, 39] width 136 height 12
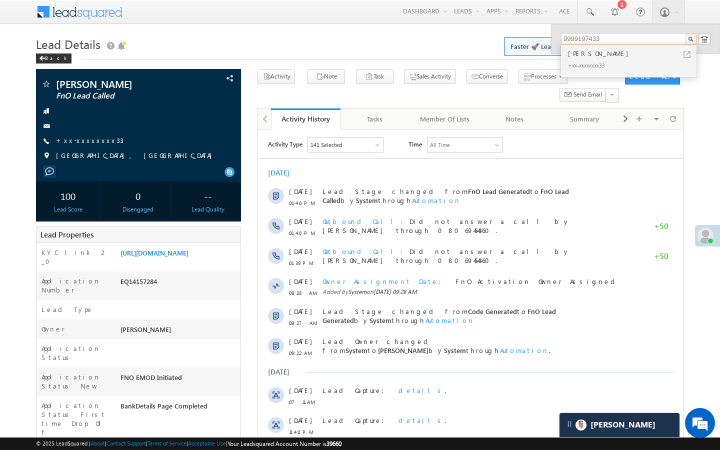
type input "9999197433"
click at [189, 249] on link "https://angelbroking1-pk3em7sa.customui-test.leadsquared.com?leadId=b17614a7-92…" at bounding box center [155, 253] width 68 height 9
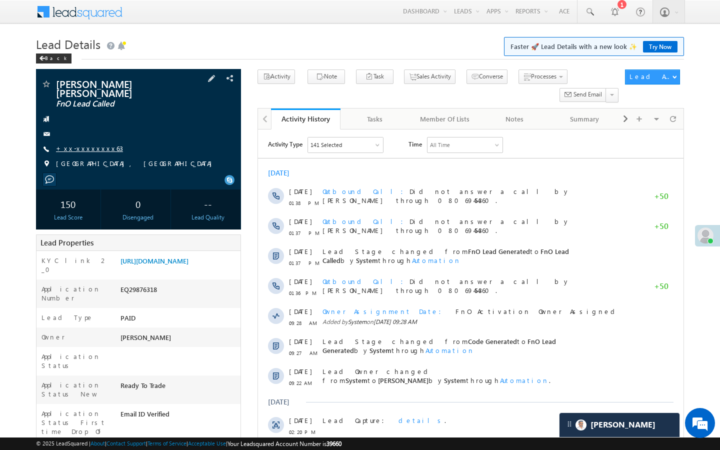
click at [90, 144] on link "+xx-xxxxxxxx63" at bounding box center [89, 148] width 67 height 9
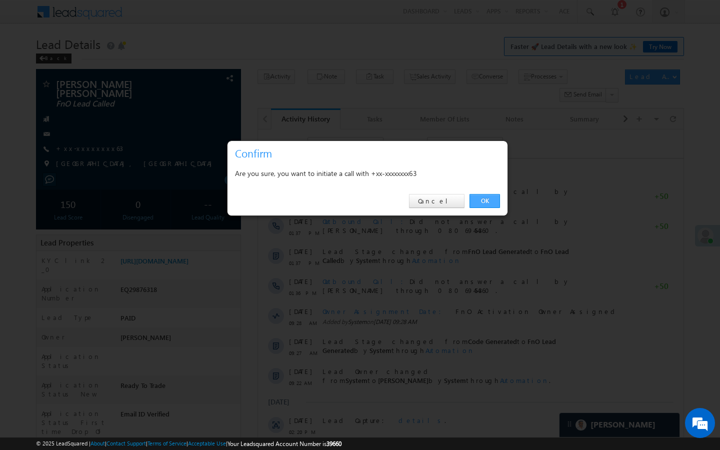
drag, startPoint x: 482, startPoint y: 202, endPoint x: 223, endPoint y: 90, distance: 281.7
click at [482, 202] on link "OK" at bounding box center [485, 201] width 31 height 14
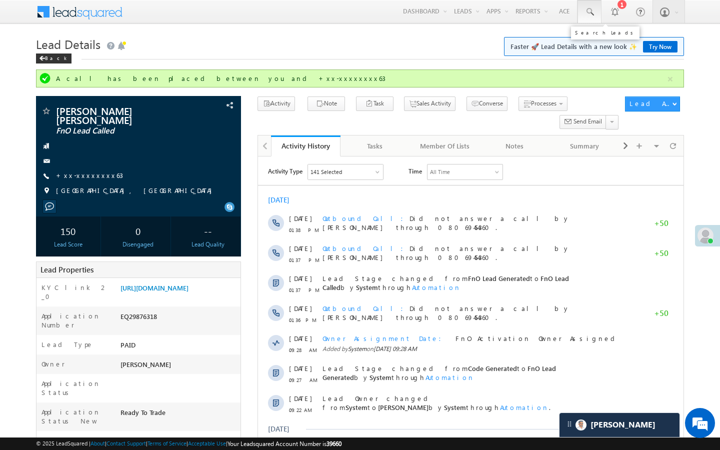
click at [586, 17] on span at bounding box center [590, 12] width 10 height 10
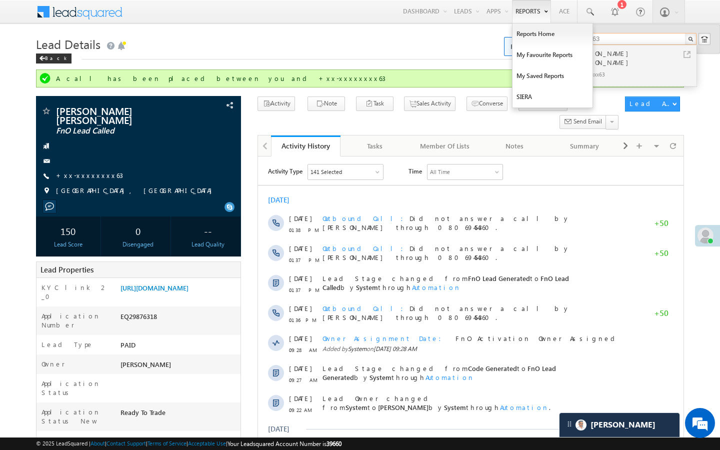
type input "8160636763"
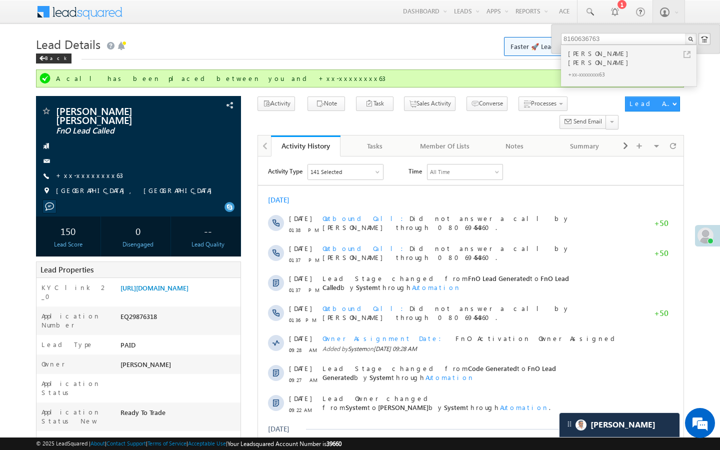
click at [697, 108] on body "Menu Tanya Sharma Tanya .shar ma@an gelbr oking .com" at bounding box center [360, 437] width 720 height 875
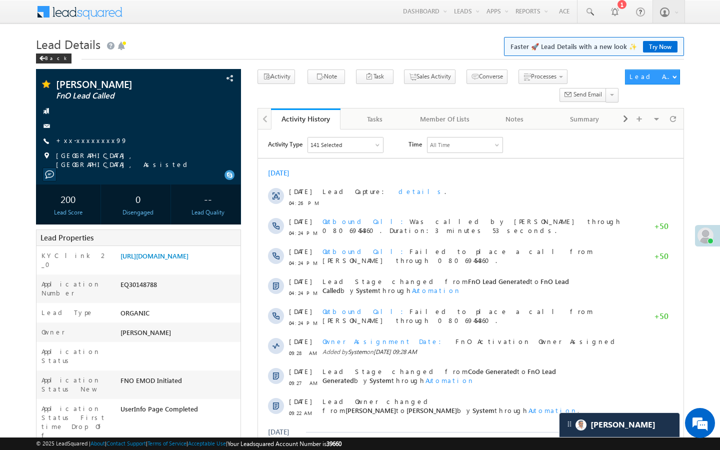
scroll to position [4968, 0]
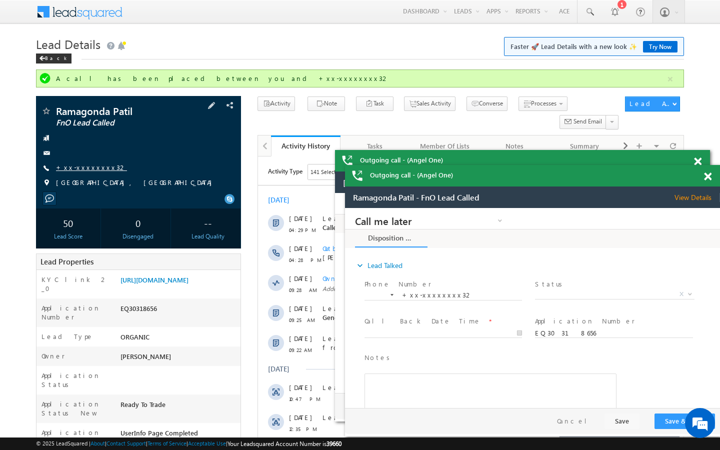
click at [90, 170] on link "+xx-xxxxxxxx32" at bounding box center [91, 167] width 71 height 9
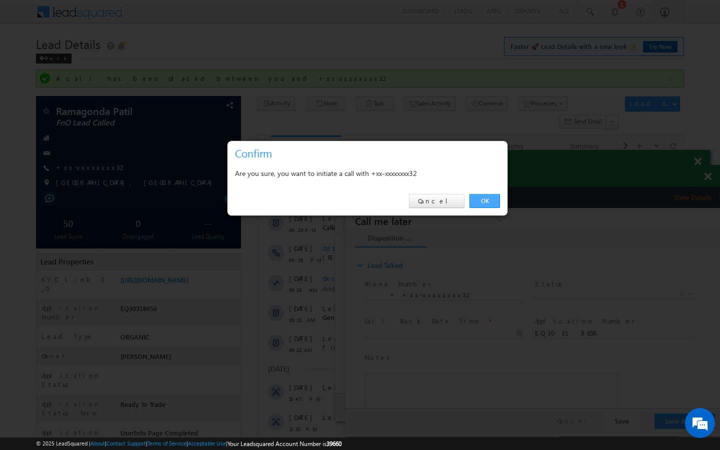
click at [480, 203] on link "OK" at bounding box center [485, 201] width 31 height 14
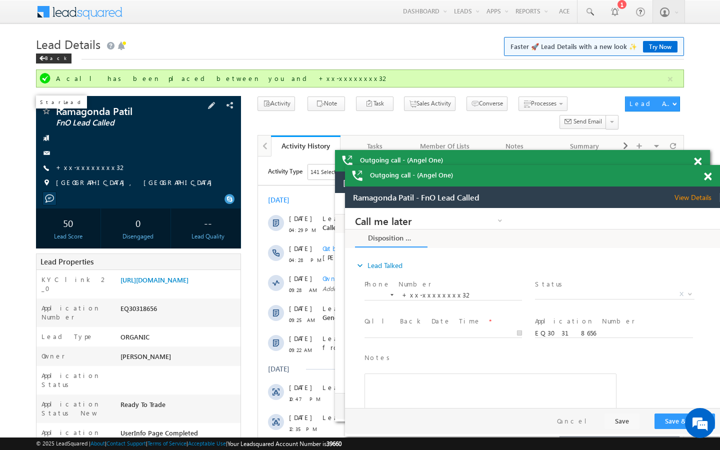
click at [47, 115] on span at bounding box center [46, 112] width 10 height 10
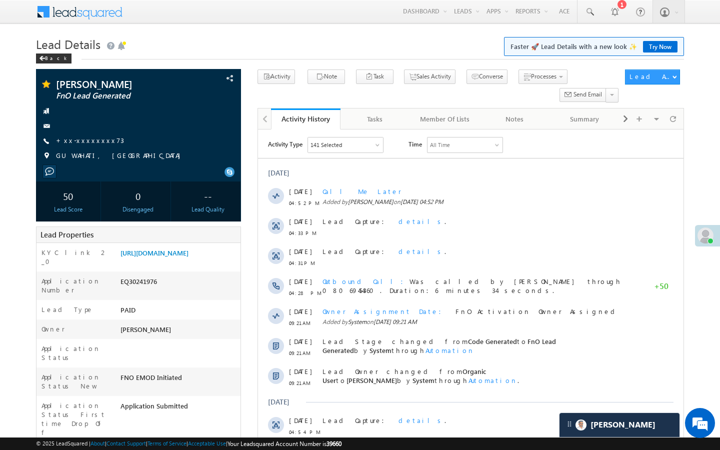
scroll to position [4733, 0]
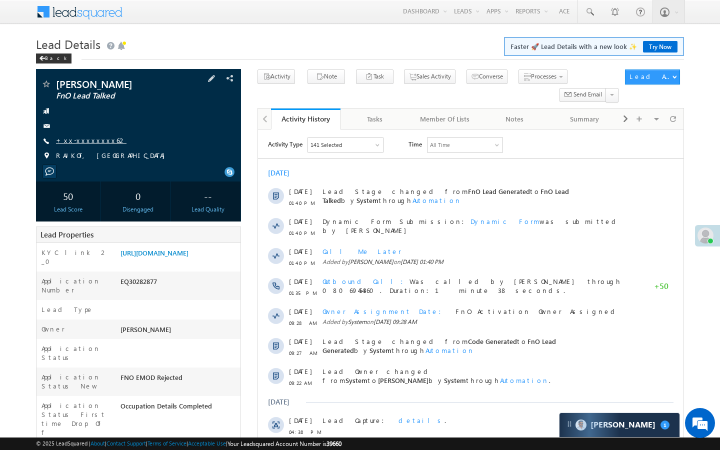
click at [90, 140] on link "+xx-xxxxxxxx62" at bounding box center [91, 140] width 71 height 9
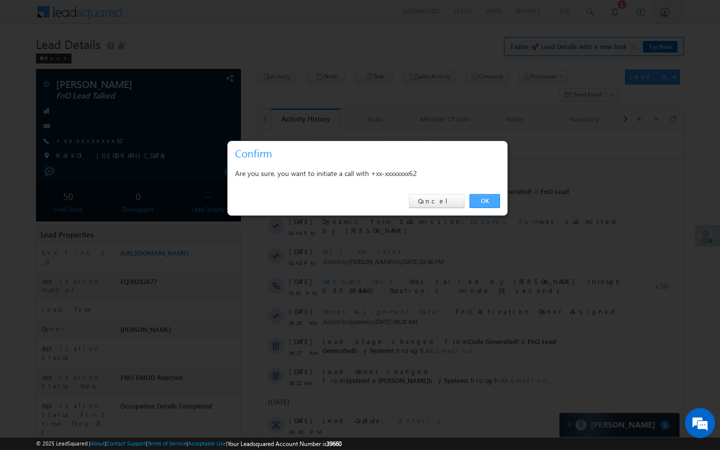
drag, startPoint x: 484, startPoint y: 202, endPoint x: 186, endPoint y: 30, distance: 343.7
click at [484, 202] on link "OK" at bounding box center [485, 201] width 31 height 14
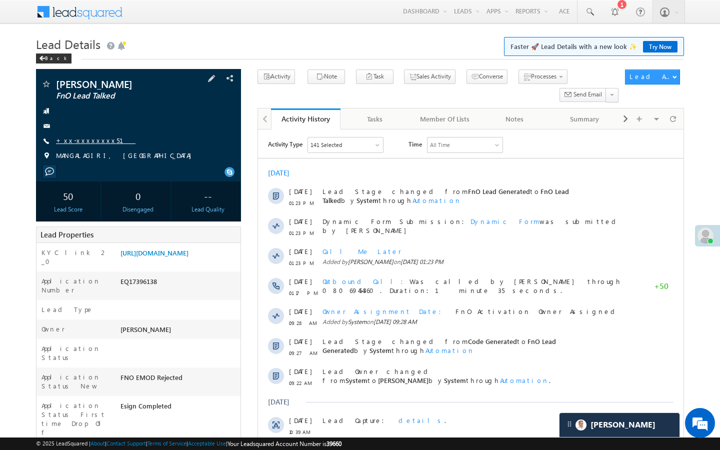
click at [79, 142] on link "+xx-xxxxxxxx51" at bounding box center [96, 140] width 80 height 9
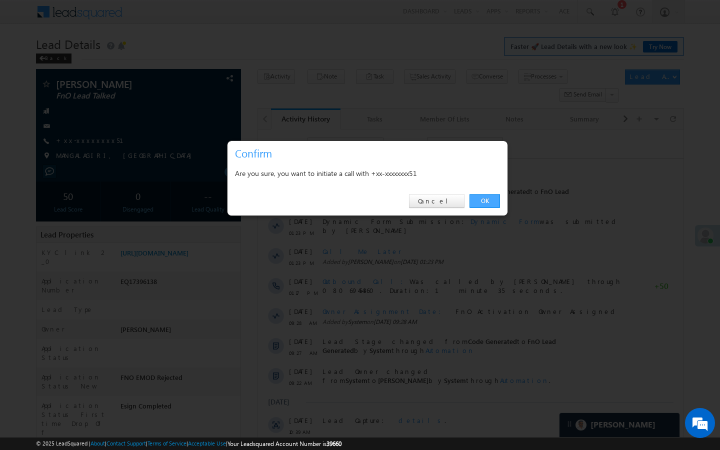
click at [480, 197] on link "OK" at bounding box center [485, 201] width 31 height 14
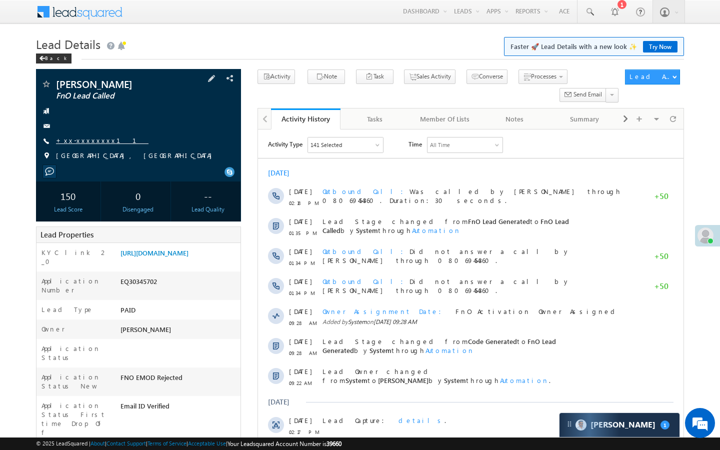
click at [89, 136] on link "+xx-xxxxxxxx11" at bounding box center [102, 140] width 93 height 9
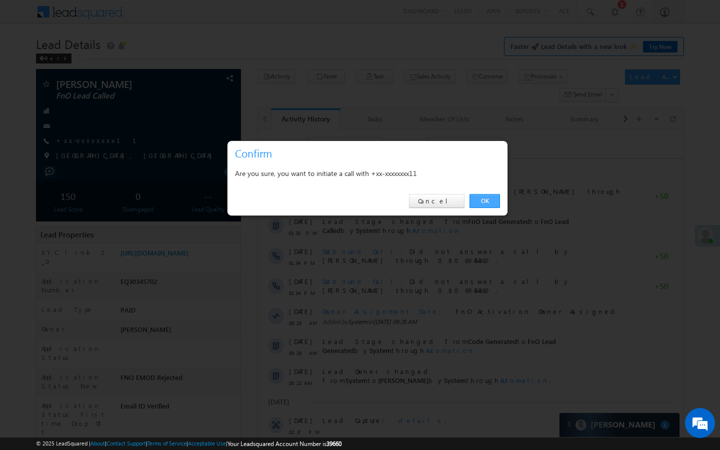
click at [492, 201] on link "OK" at bounding box center [485, 201] width 31 height 14
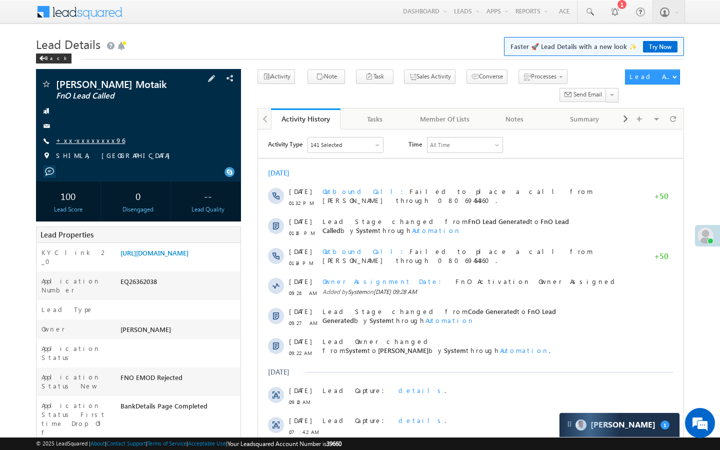
click at [90, 139] on link "+xx-xxxxxxxx96" at bounding box center [90, 140] width 69 height 9
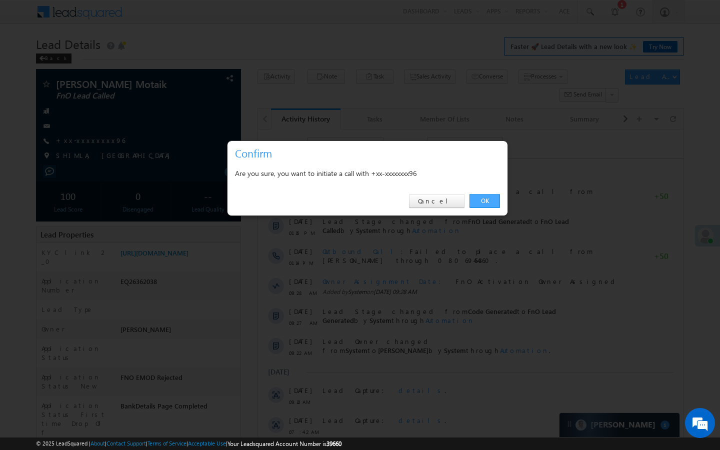
click at [476, 207] on link "OK" at bounding box center [485, 201] width 31 height 14
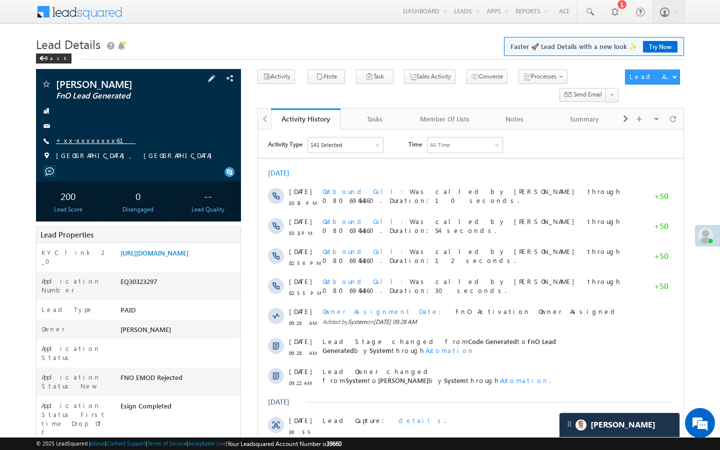
click at [75, 141] on link "+xx-xxxxxxxx61" at bounding box center [96, 140] width 80 height 9
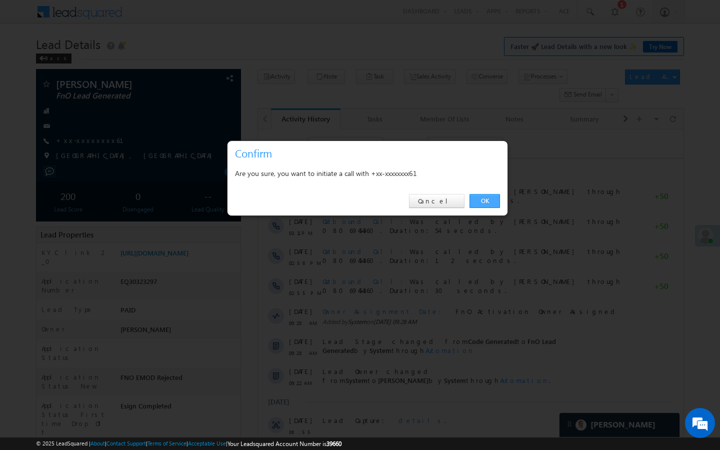
click at [491, 204] on link "OK" at bounding box center [485, 201] width 31 height 14
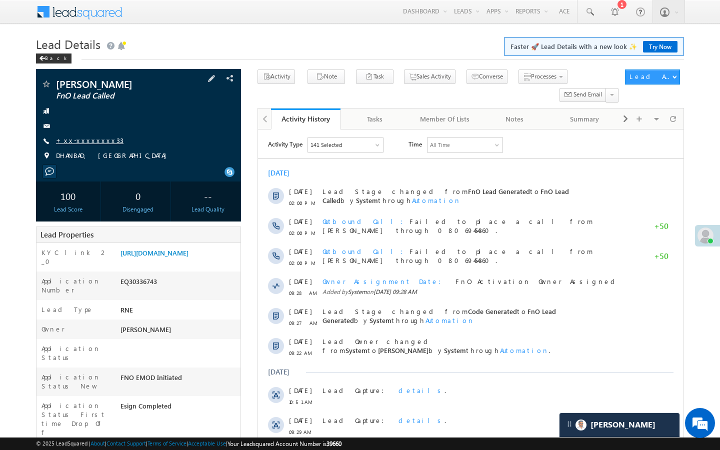
click at [83, 143] on link "+xx-xxxxxxxx33" at bounding box center [90, 140] width 68 height 9
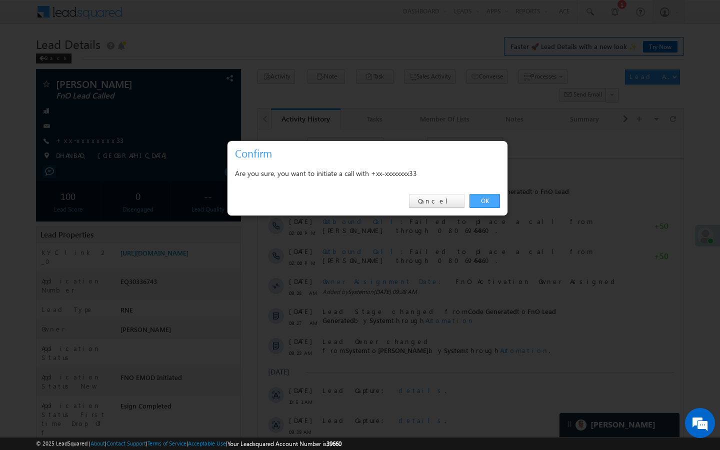
click at [493, 200] on link "OK" at bounding box center [485, 201] width 31 height 14
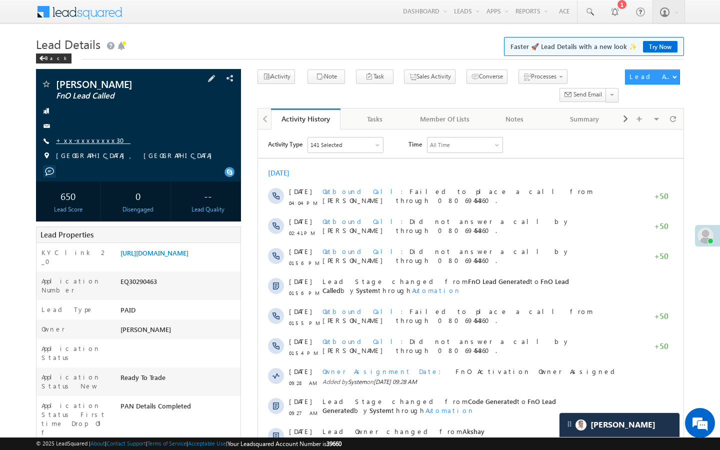
click at [98, 142] on link "+xx-xxxxxxxx30" at bounding box center [93, 140] width 75 height 9
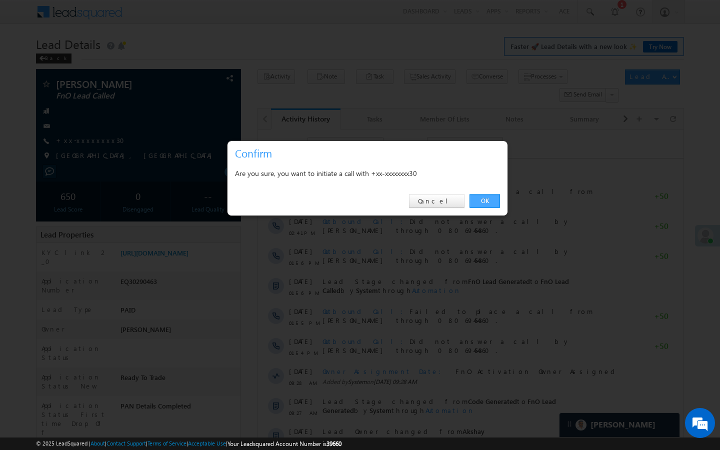
click at [486, 202] on link "OK" at bounding box center [485, 201] width 31 height 14
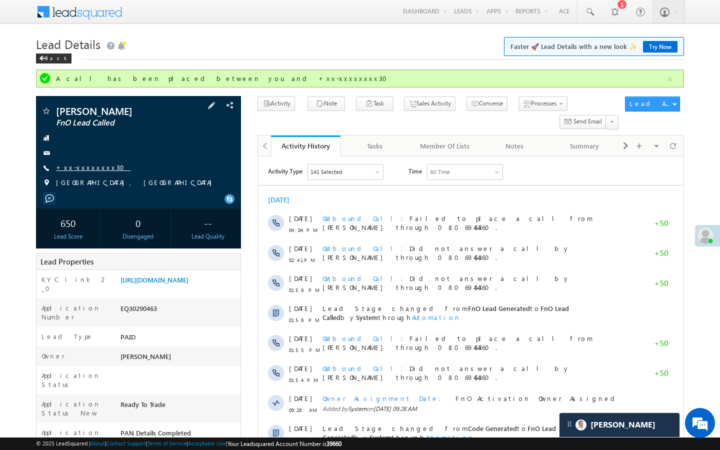
click at [87, 164] on link "+xx-xxxxxxxx30" at bounding box center [93, 167] width 75 height 9
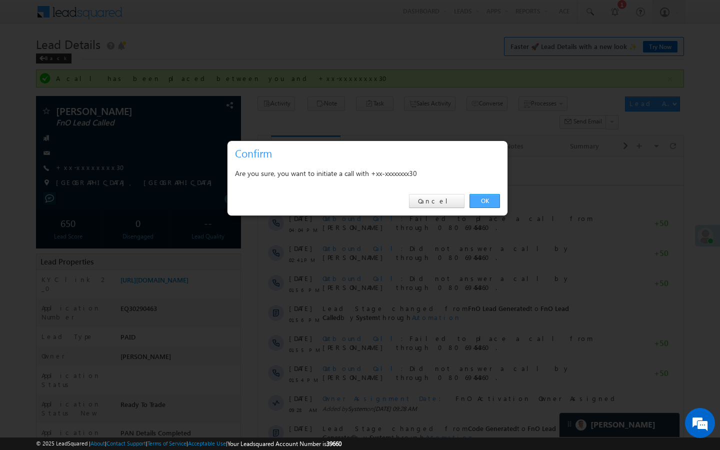
click at [473, 201] on link "OK" at bounding box center [485, 201] width 31 height 14
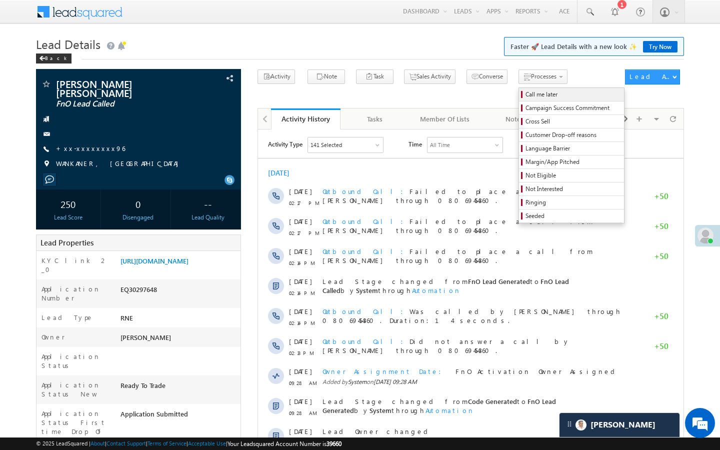
click at [526, 97] on span "Call me later" at bounding box center [573, 94] width 95 height 9
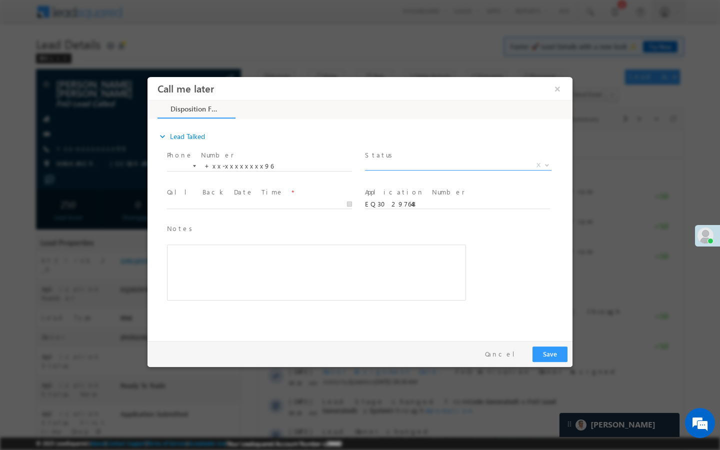
click at [481, 167] on span "X" at bounding box center [458, 166] width 187 height 10
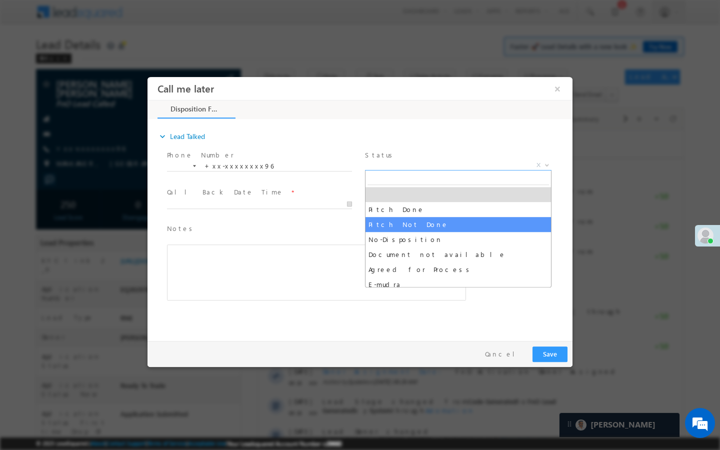
select select "Pitch Not Done"
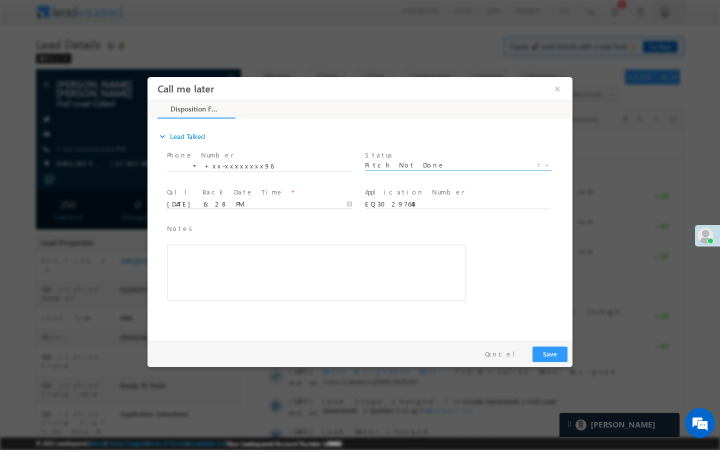
click at [332, 200] on input "10/13/25 6:28 PM" at bounding box center [259, 205] width 185 height 10
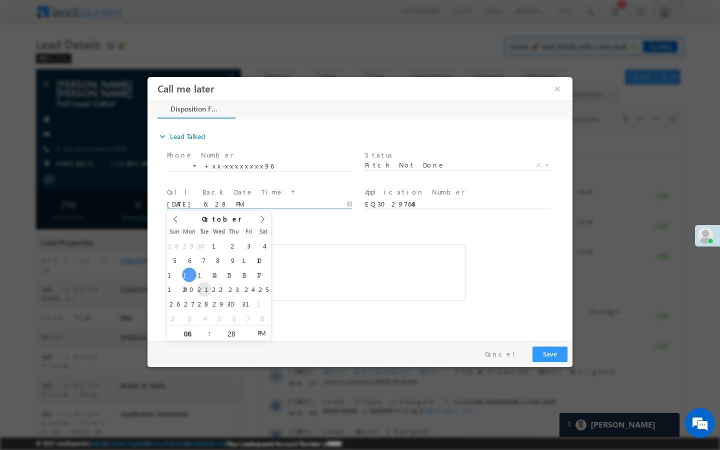
type input "10/21/25 6:28 PM"
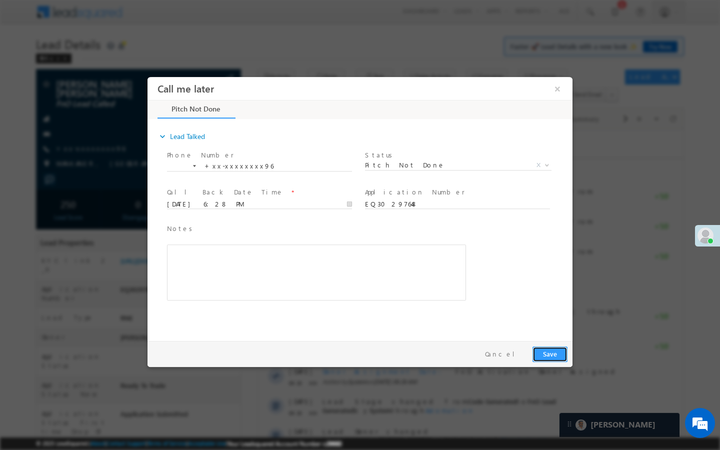
click at [548, 355] on button "Save" at bounding box center [550, 355] width 35 height 16
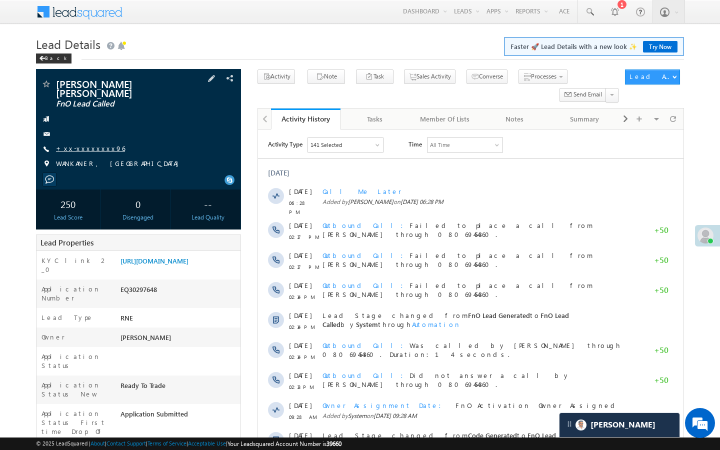
click at [86, 144] on link "+xx-xxxxxxxx96" at bounding box center [90, 148] width 69 height 9
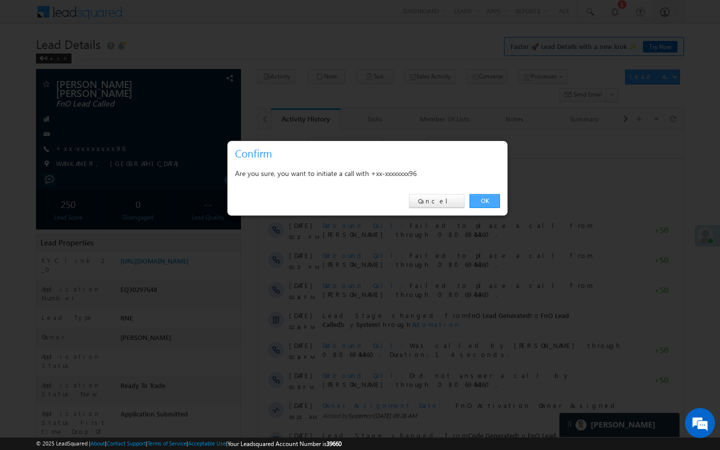
click at [494, 203] on link "OK" at bounding box center [485, 201] width 31 height 14
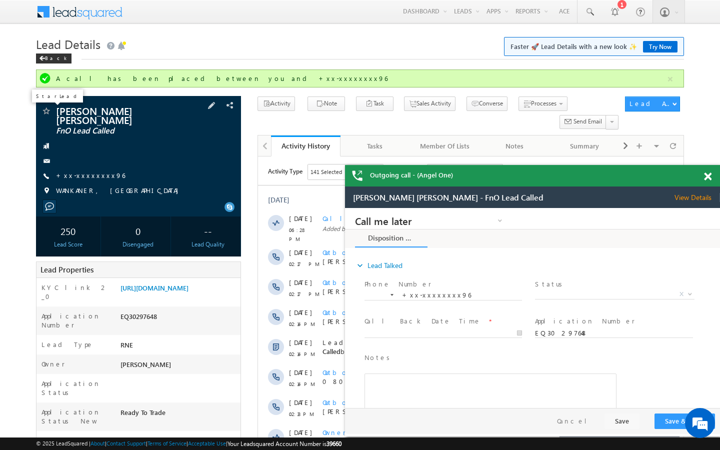
click at [47, 115] on span at bounding box center [46, 112] width 10 height 10
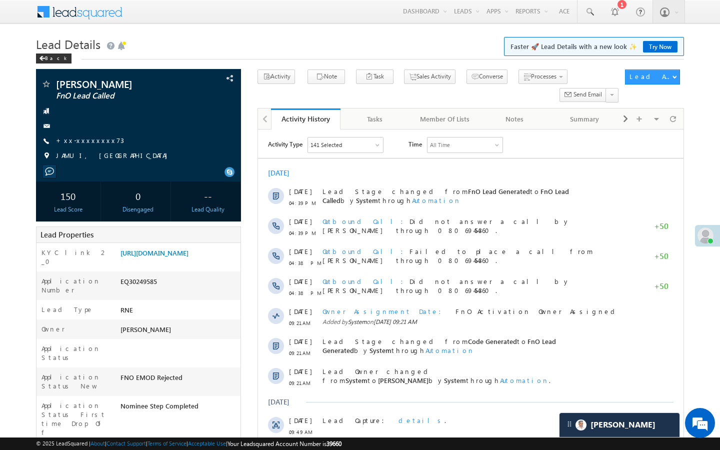
scroll to position [4733, 0]
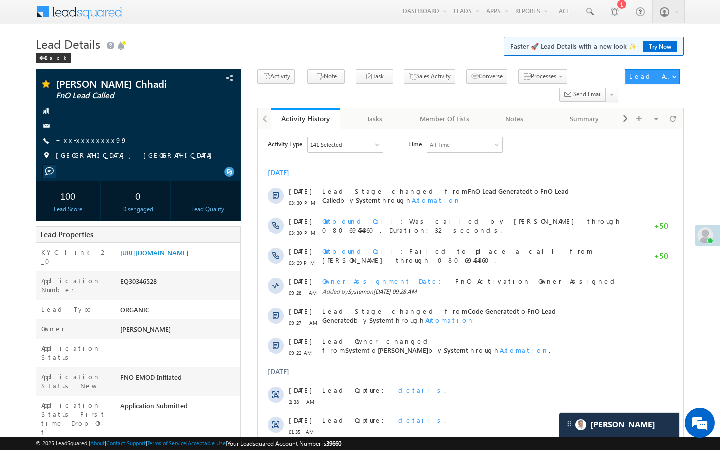
scroll to position [4733, 0]
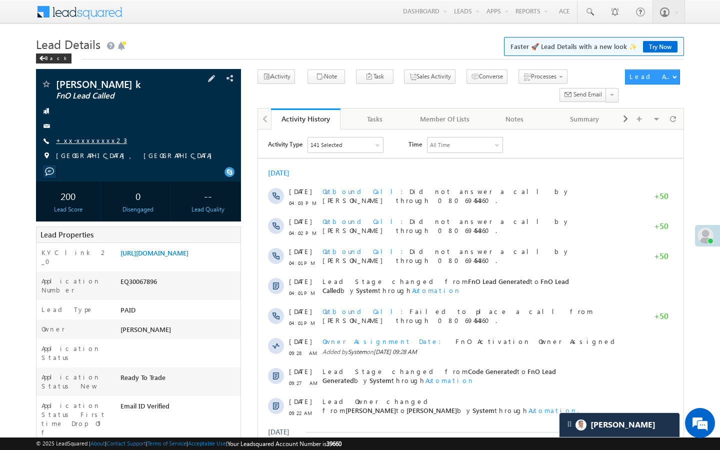
click at [81, 138] on link "+xx-xxxxxxxx23" at bounding box center [91, 140] width 71 height 9
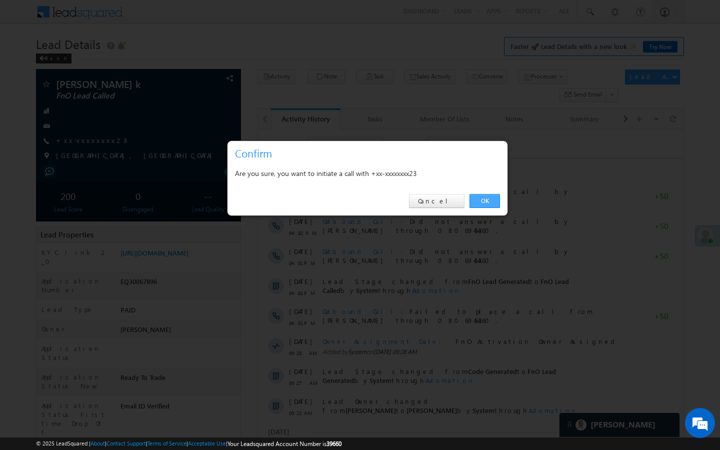
click at [493, 206] on link "OK" at bounding box center [485, 201] width 31 height 14
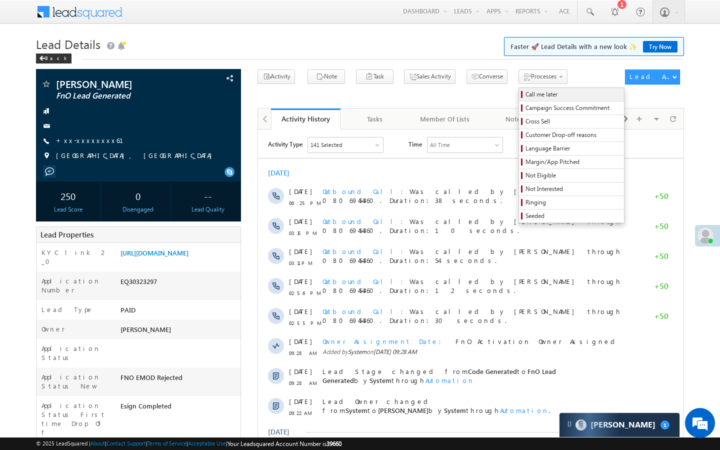
click at [526, 95] on span "Call me later" at bounding box center [573, 94] width 95 height 9
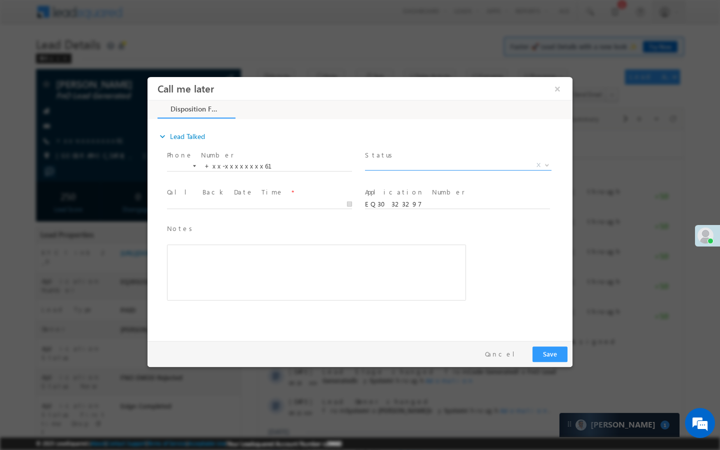
click at [462, 166] on span "X" at bounding box center [458, 166] width 187 height 10
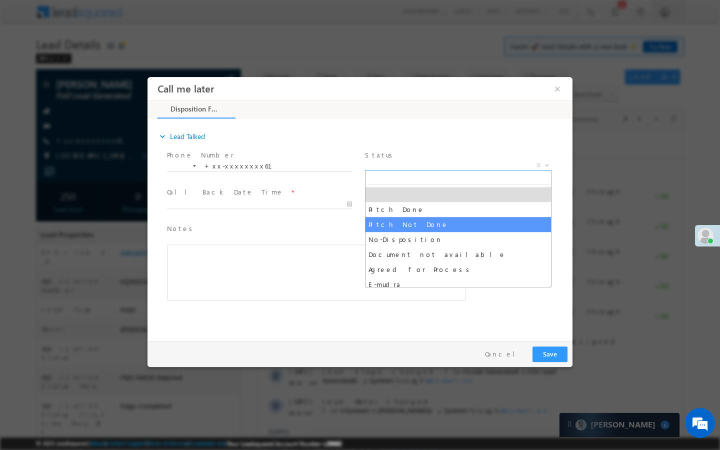
select select "Pitch Not Done"
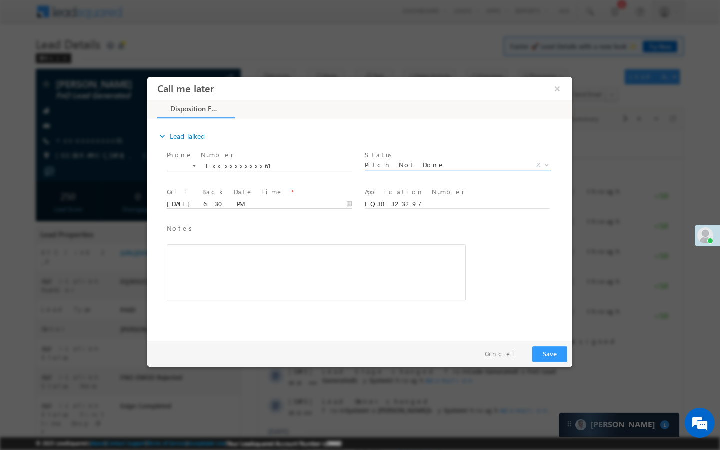
click at [325, 206] on input "10/13/25 6:30 PM" at bounding box center [259, 205] width 185 height 10
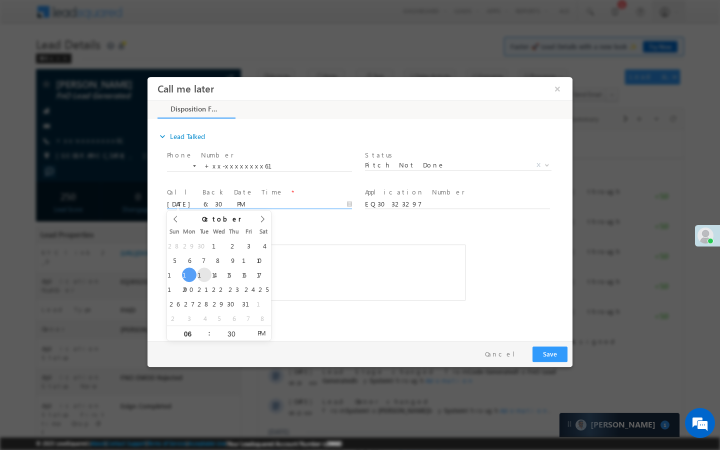
type input "10/14/25 6:30 PM"
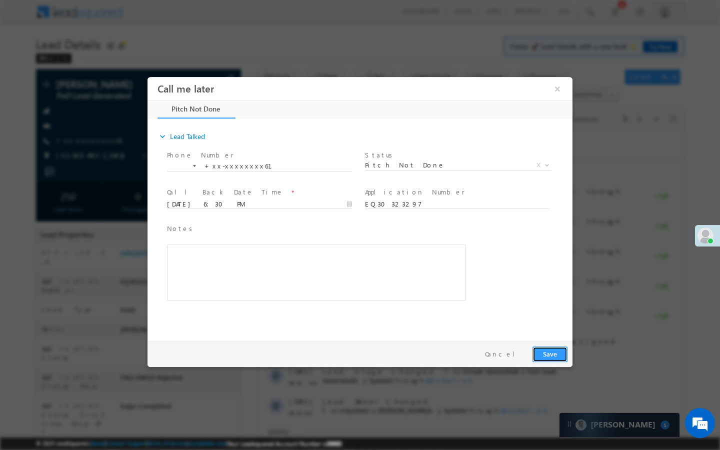
click at [546, 356] on button "Save" at bounding box center [550, 355] width 35 height 16
